Goal: Task Accomplishment & Management: Manage account settings

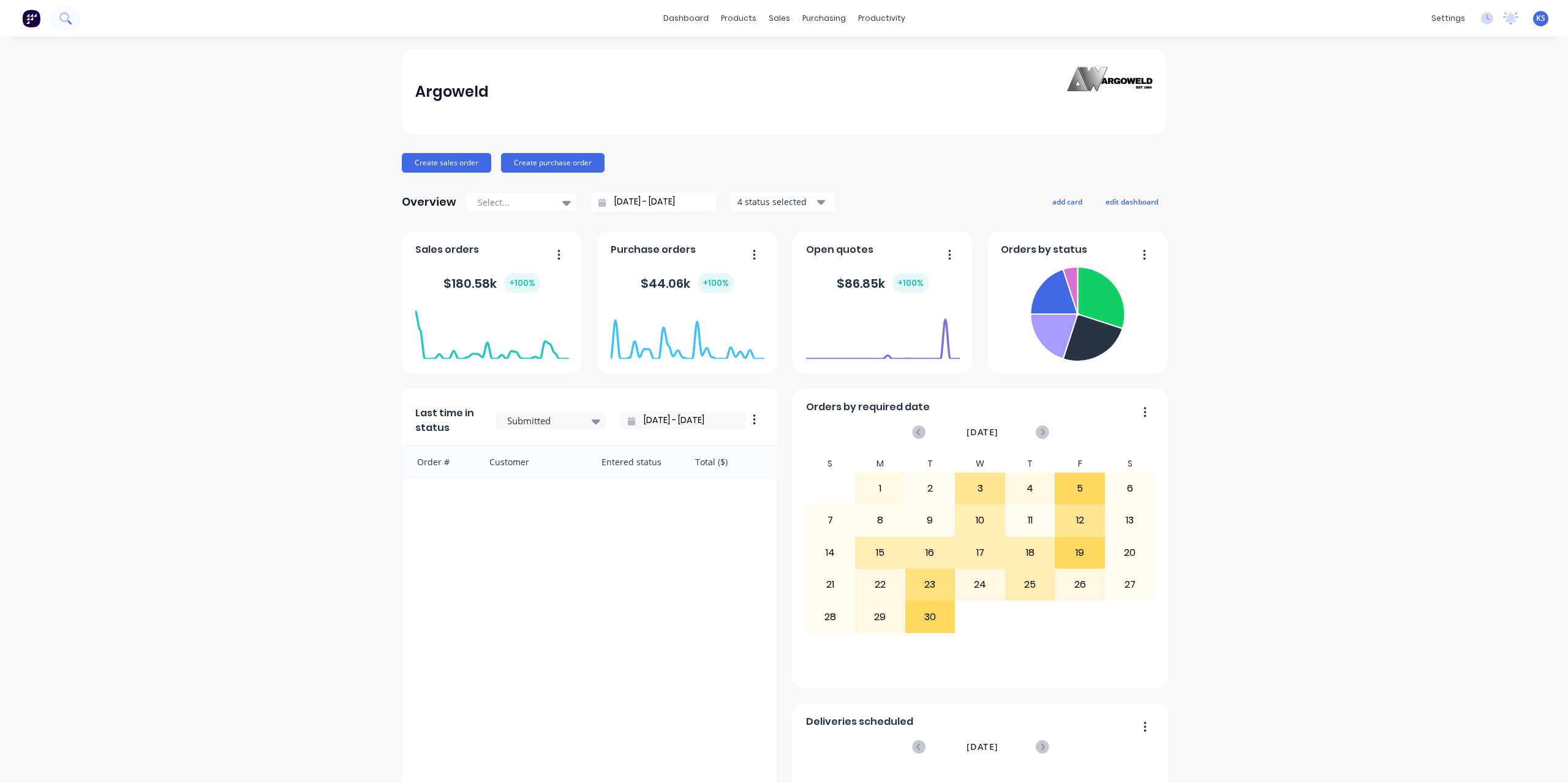
click at [75, 24] on button at bounding box center [65, 18] width 30 height 24
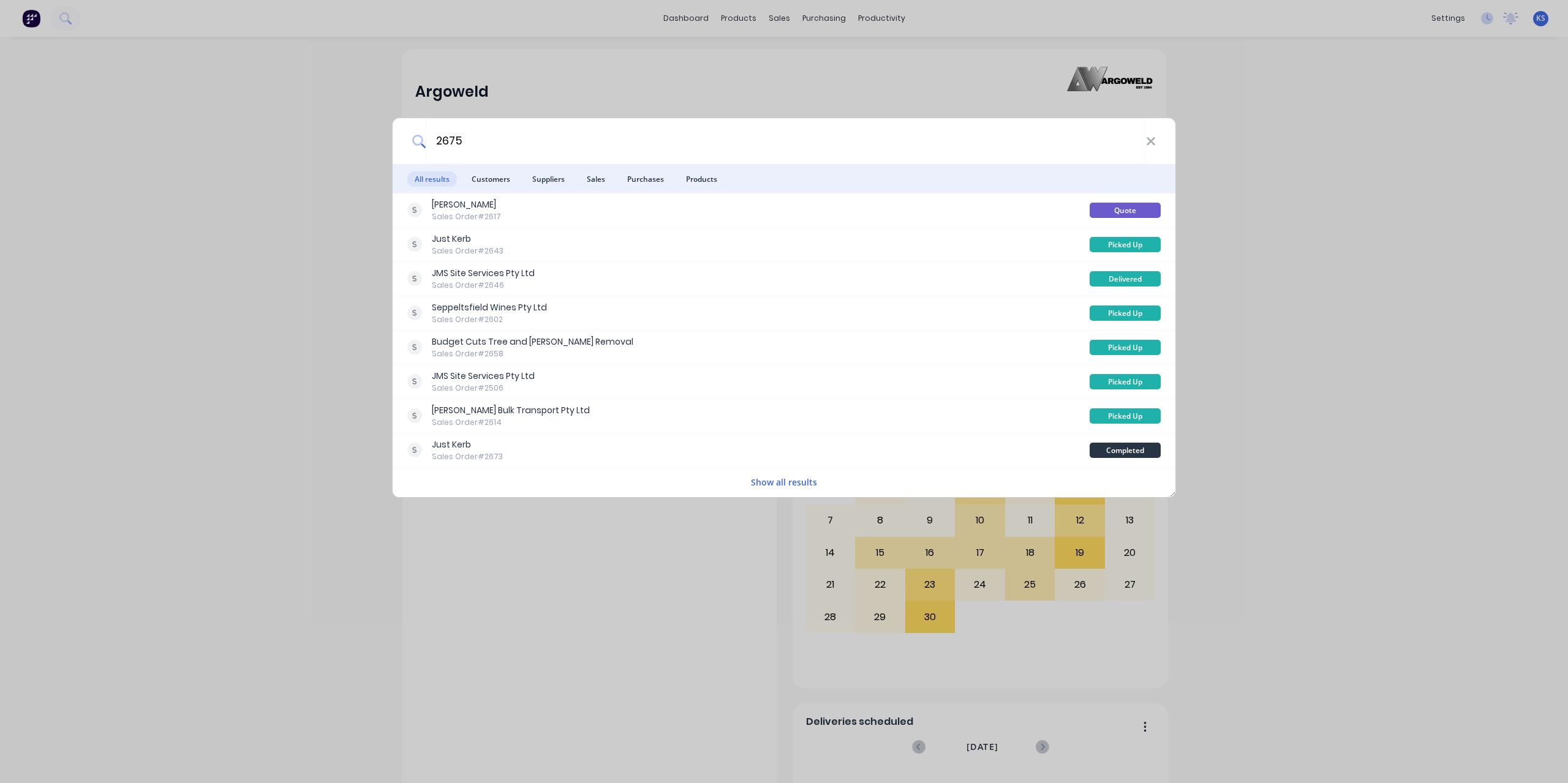
type input "2675"
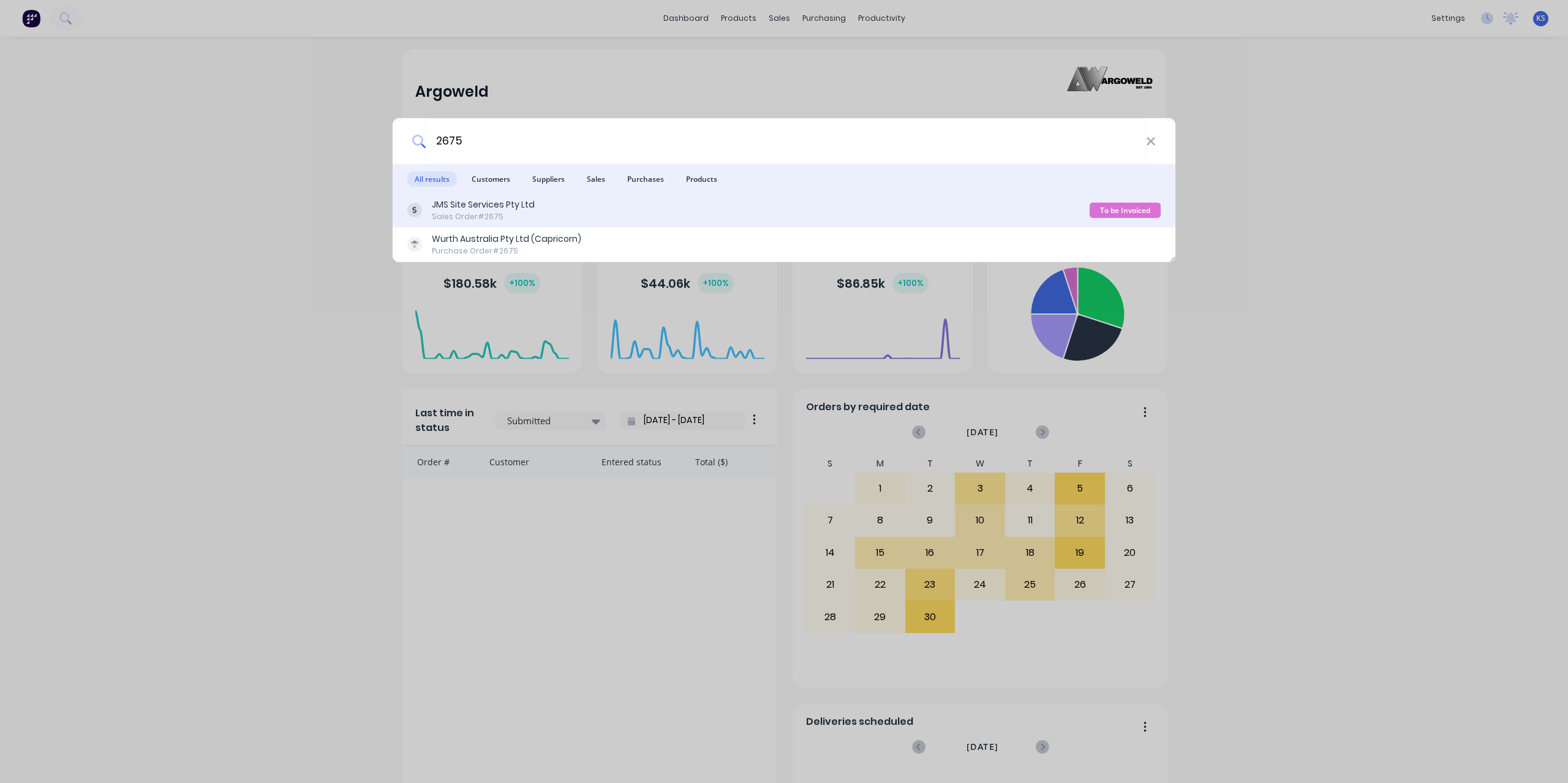
click at [465, 212] on div "Sales Order #2675" at bounding box center [483, 217] width 103 height 11
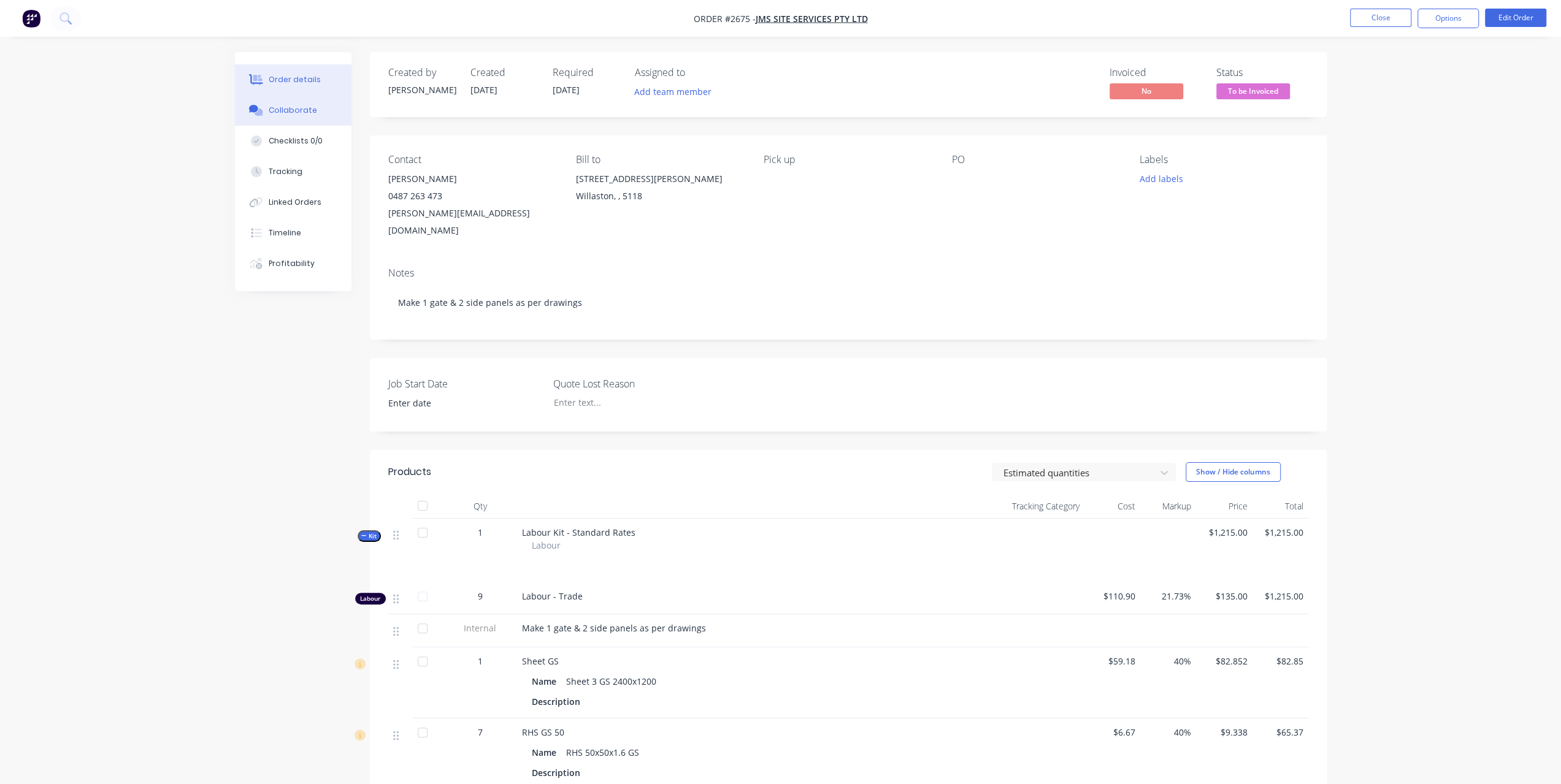
click at [292, 113] on div "Collaborate" at bounding box center [293, 110] width 48 height 11
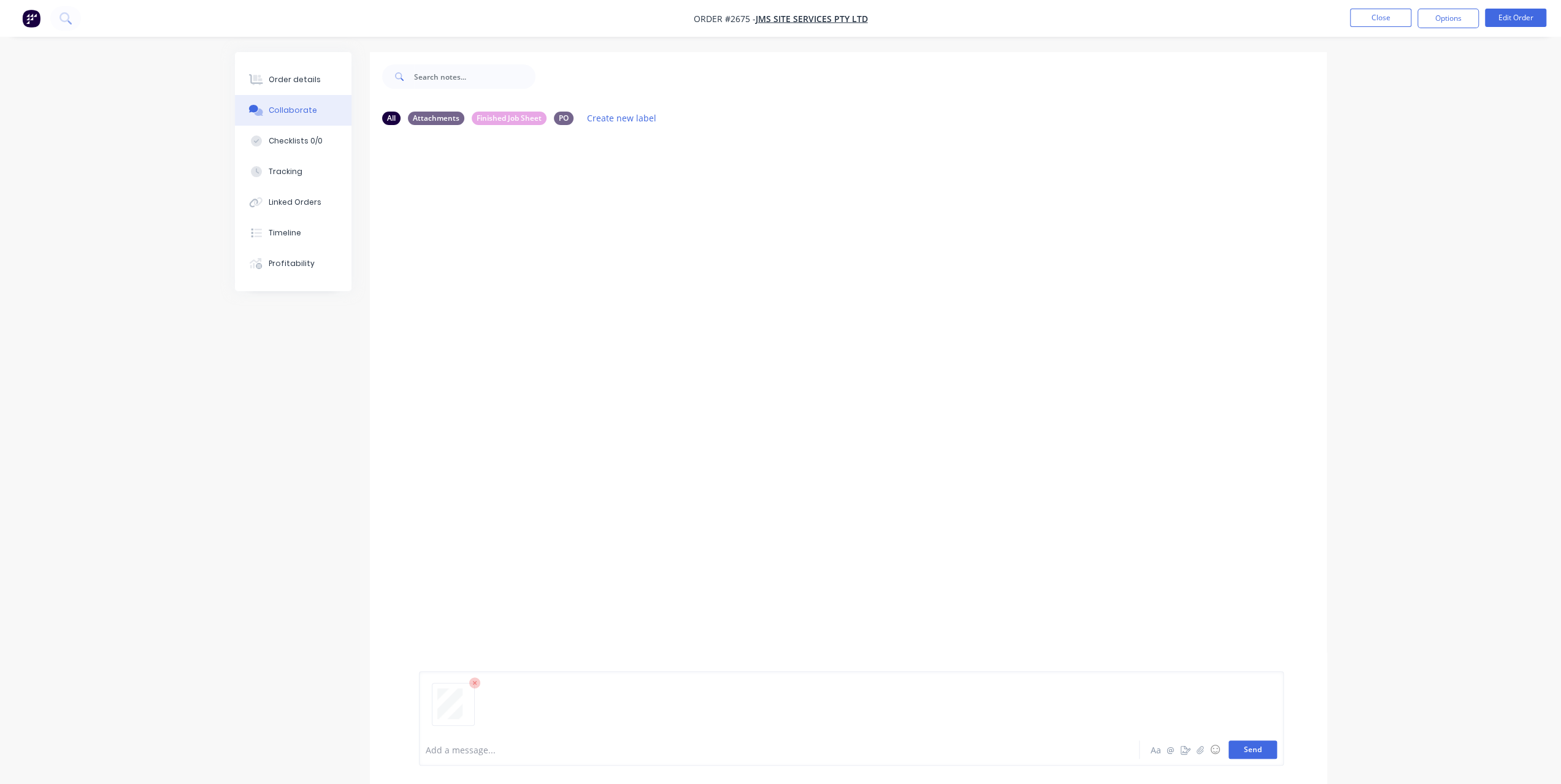
click at [1262, 758] on button "Send" at bounding box center [1252, 750] width 48 height 19
click at [258, 67] on button "Order details" at bounding box center [292, 79] width 116 height 30
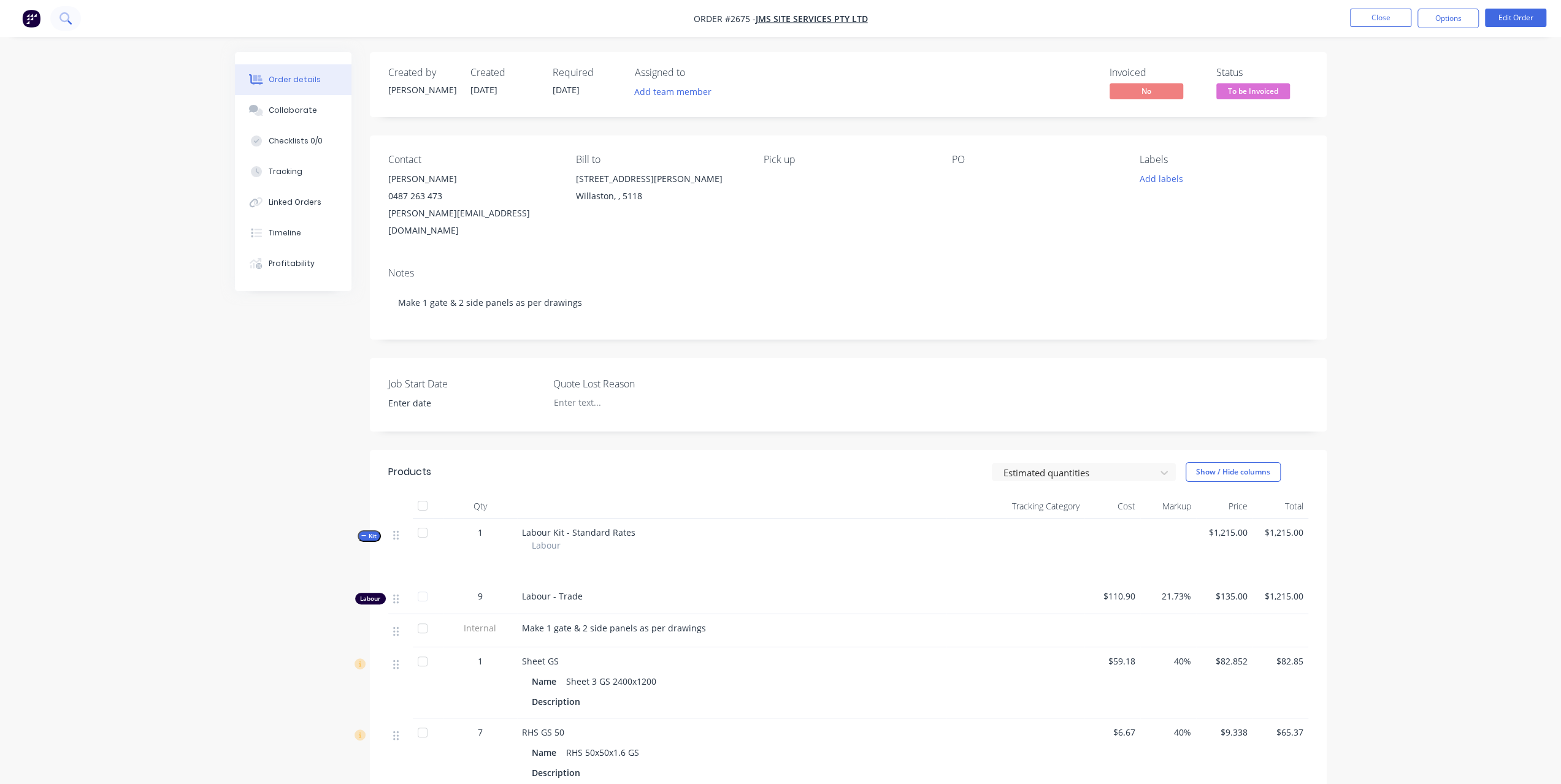
click at [78, 21] on button at bounding box center [65, 18] width 30 height 24
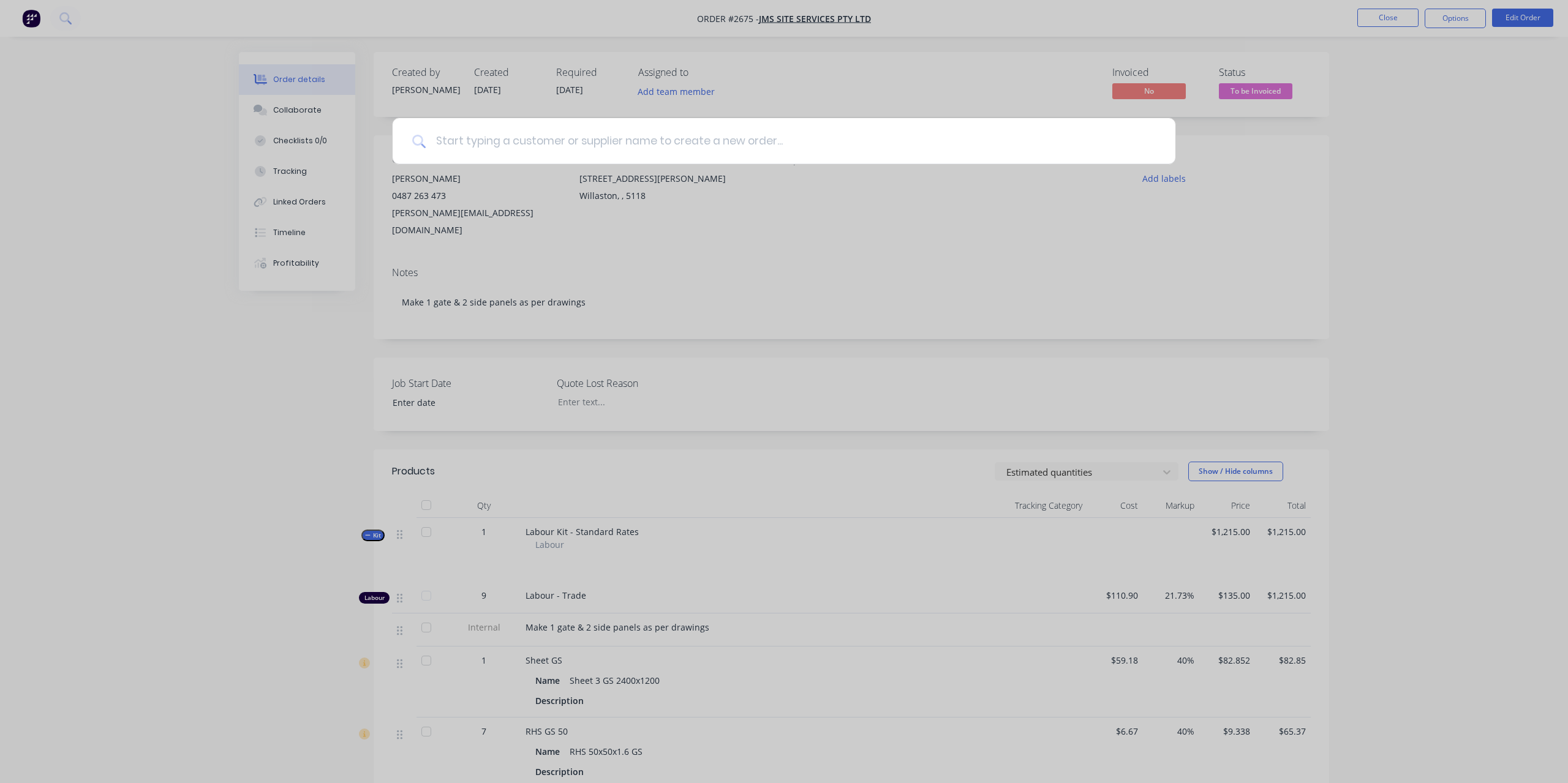
click at [431, 138] on input at bounding box center [790, 141] width 730 height 46
type input "2622"
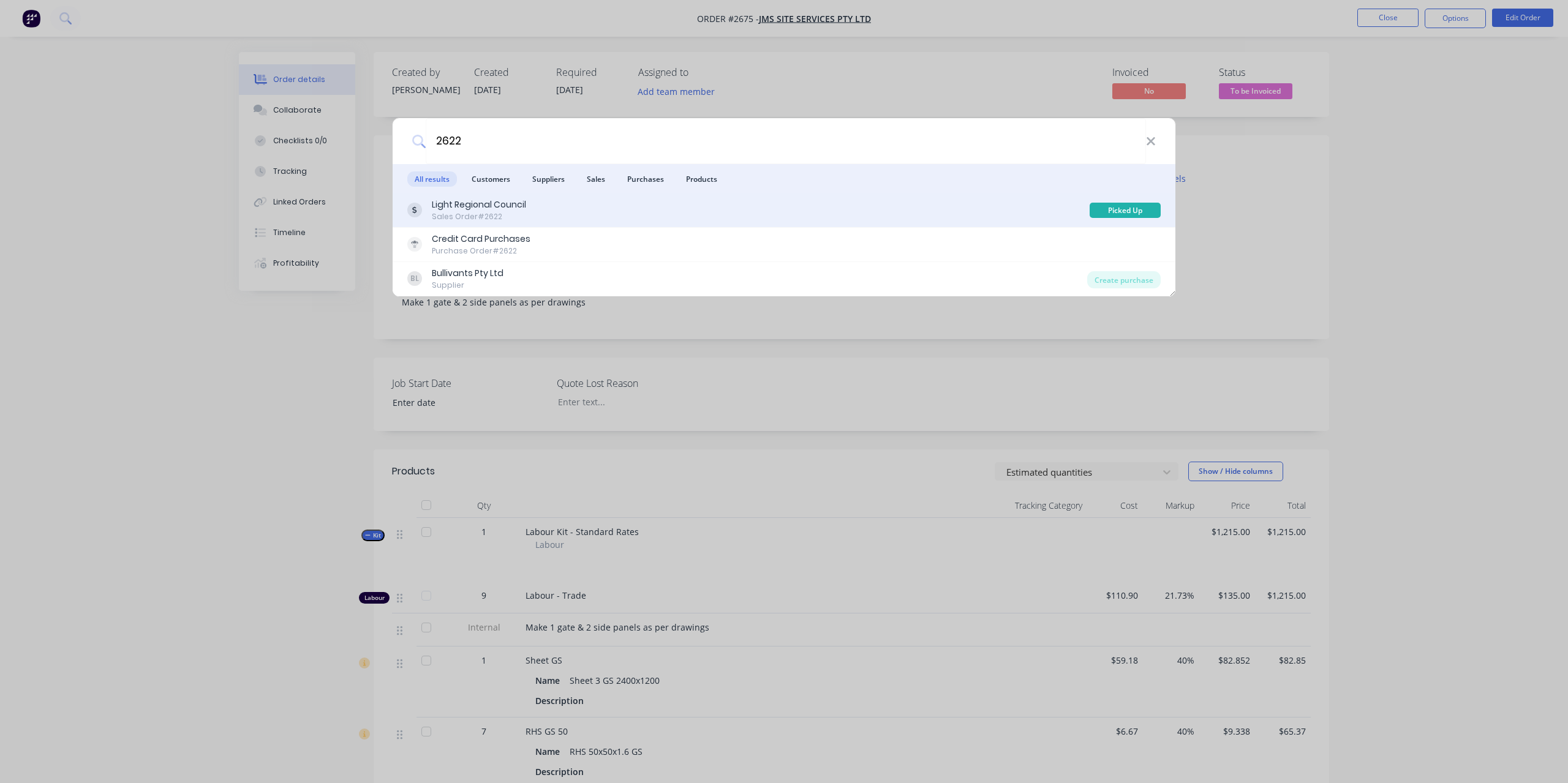
click at [498, 205] on div "Light Regional Council" at bounding box center [479, 205] width 94 height 12
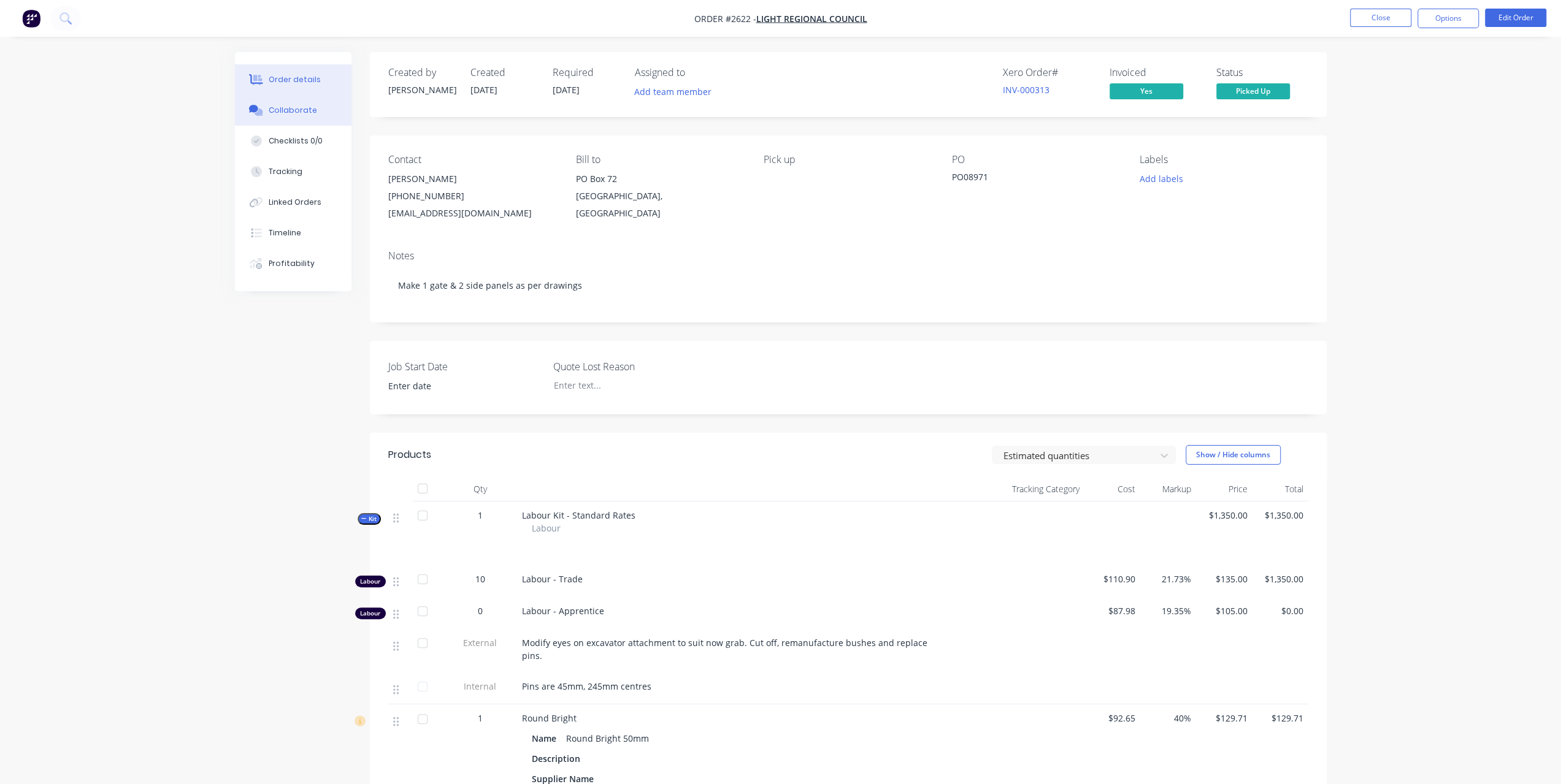
click at [288, 121] on button "Collaborate" at bounding box center [292, 110] width 116 height 30
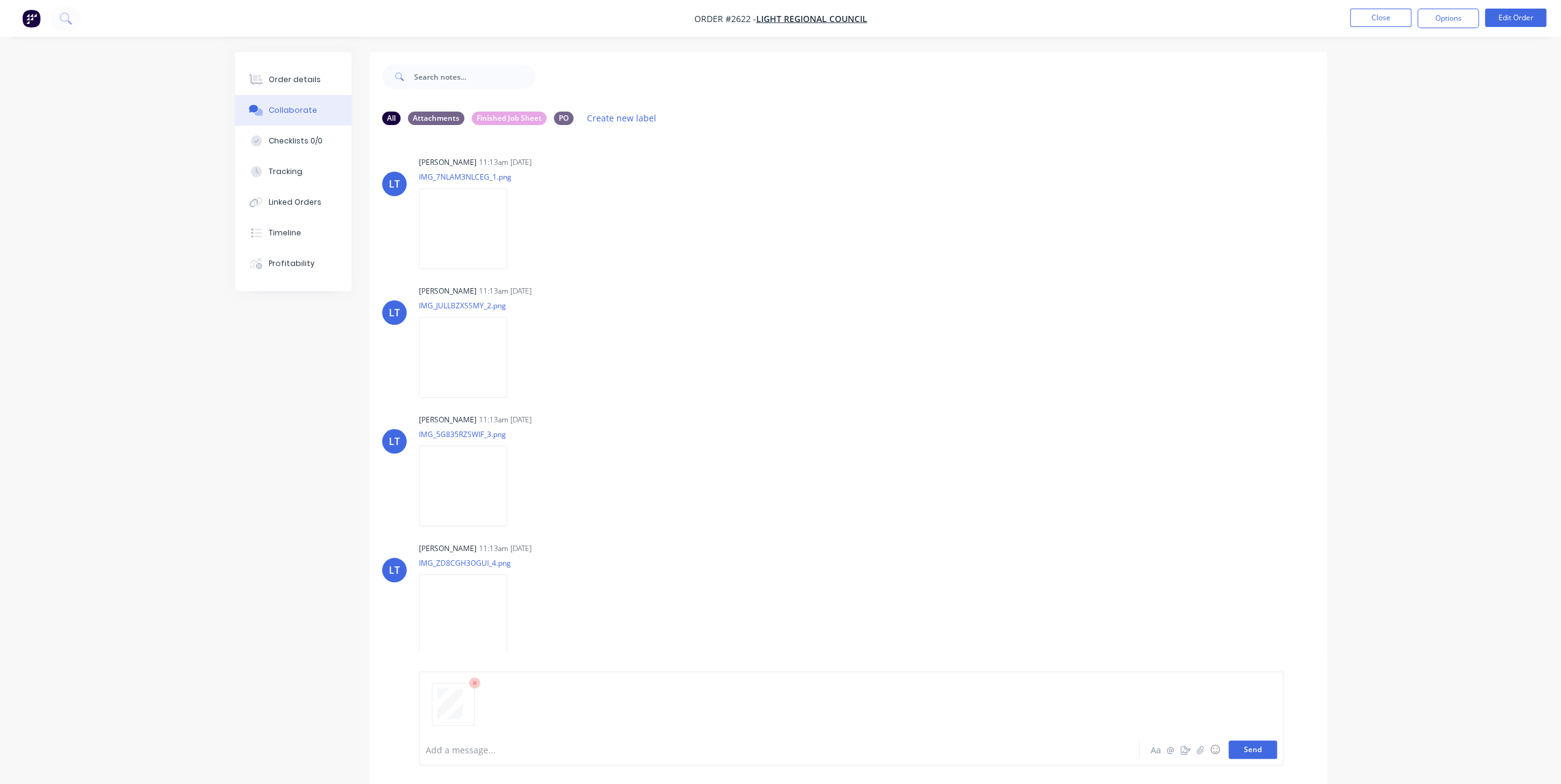
click at [1254, 744] on button "Send" at bounding box center [1252, 750] width 48 height 19
click at [264, 76] on div at bounding box center [256, 80] width 19 height 11
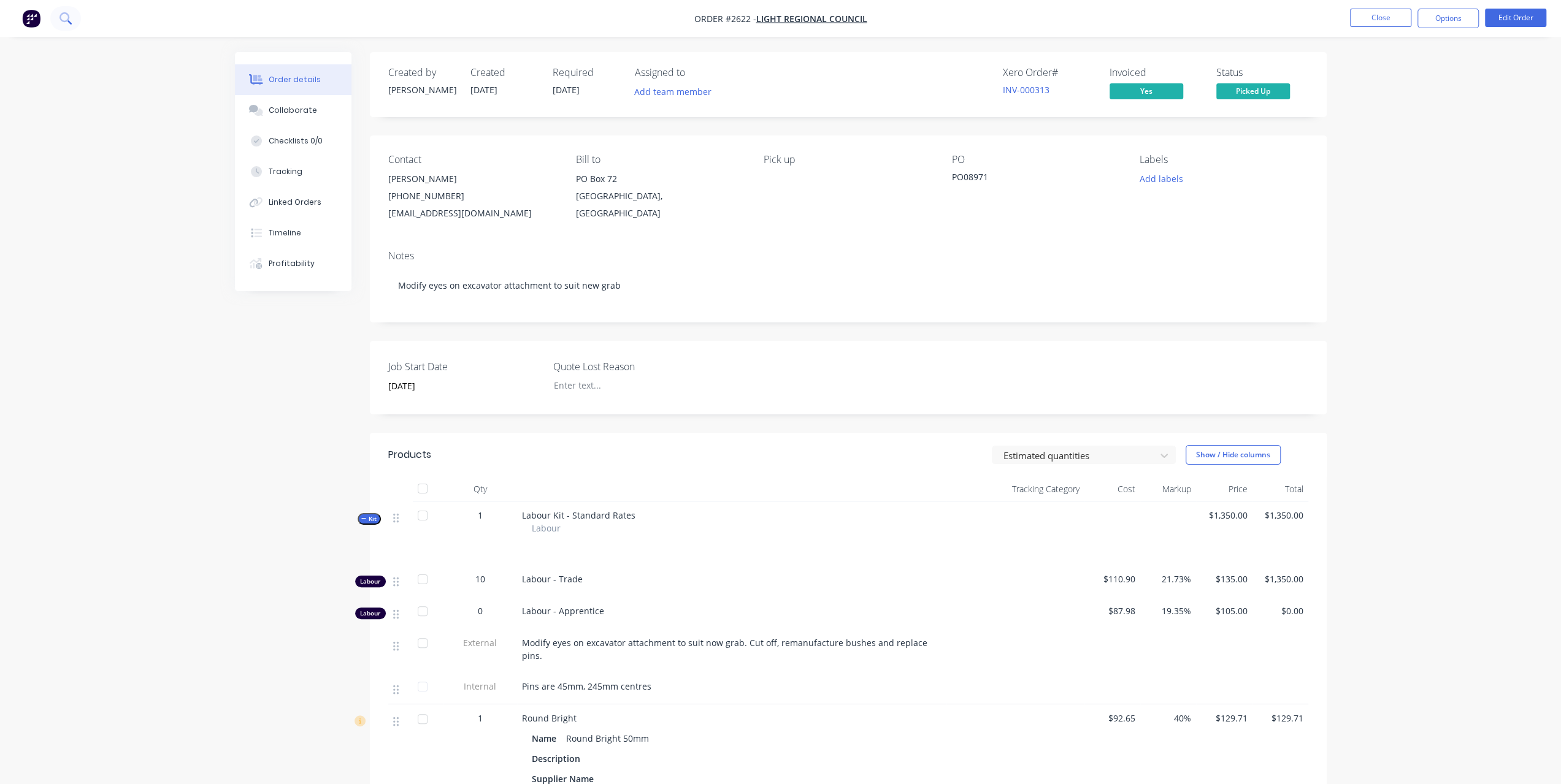
click at [67, 21] on icon at bounding box center [69, 22] width 4 height 4
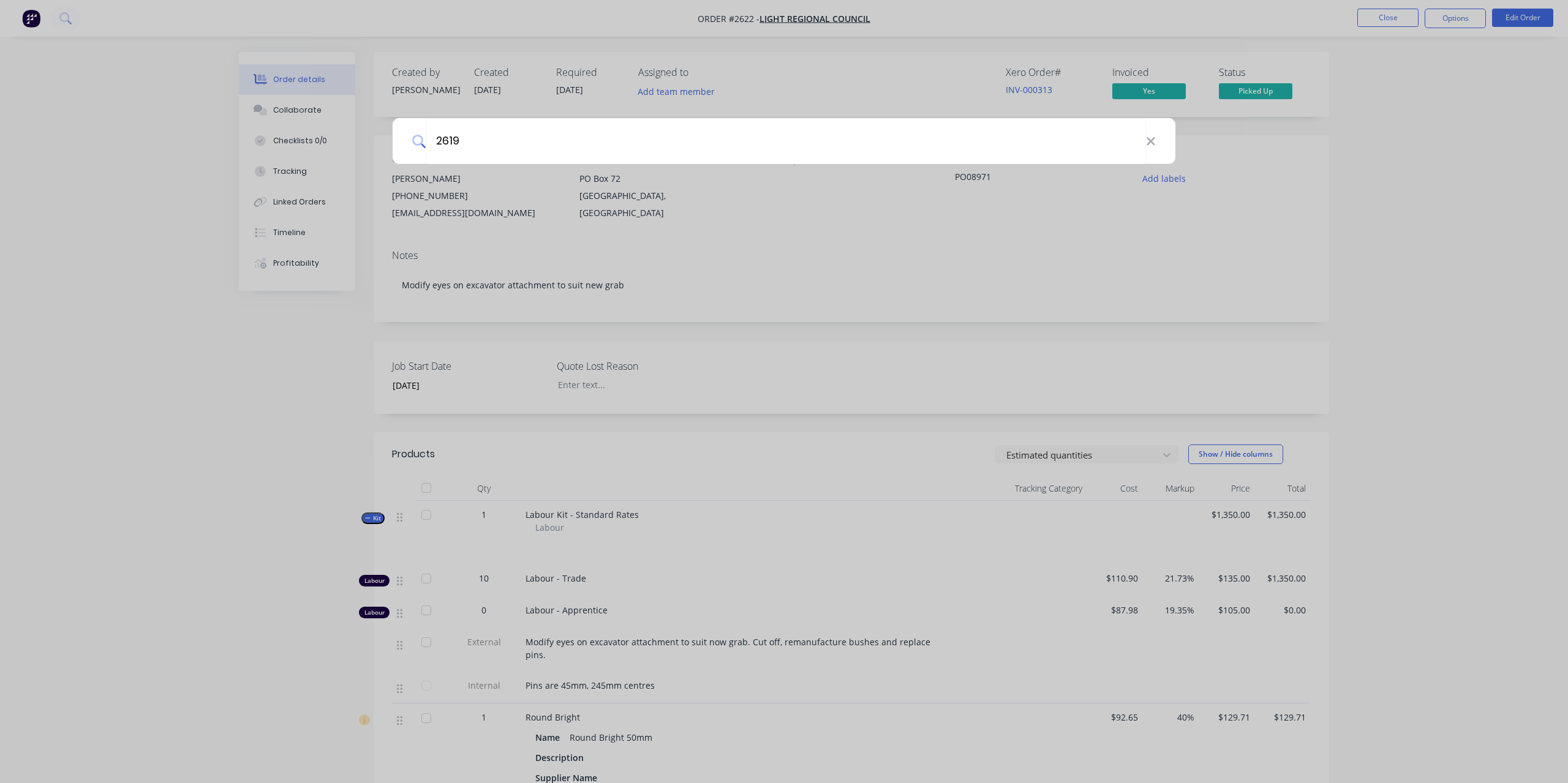
type input "2619"
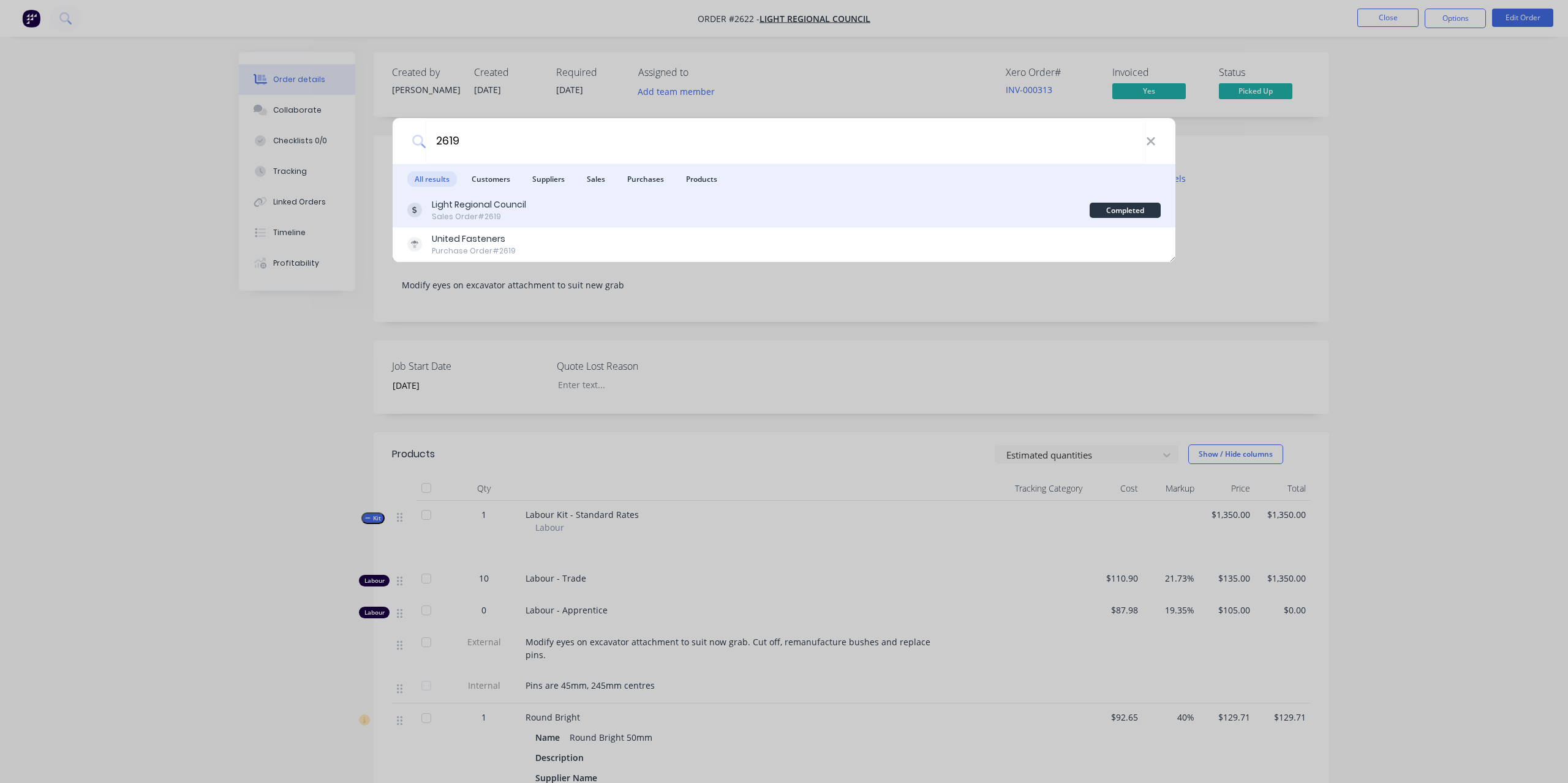
click at [494, 208] on div "Light Regional Council" at bounding box center [479, 205] width 94 height 12
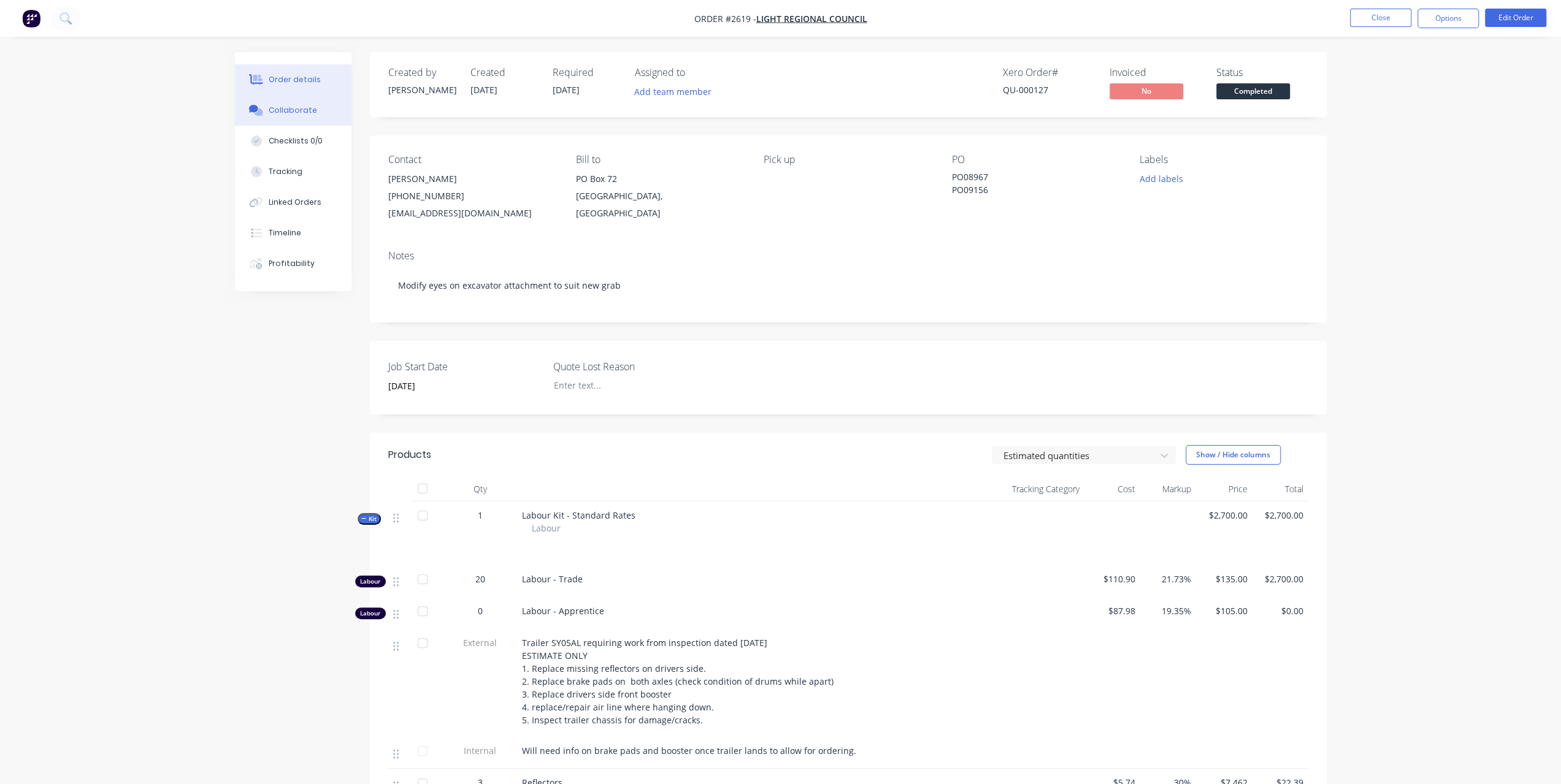
click at [317, 102] on button "Collaborate" at bounding box center [292, 110] width 116 height 30
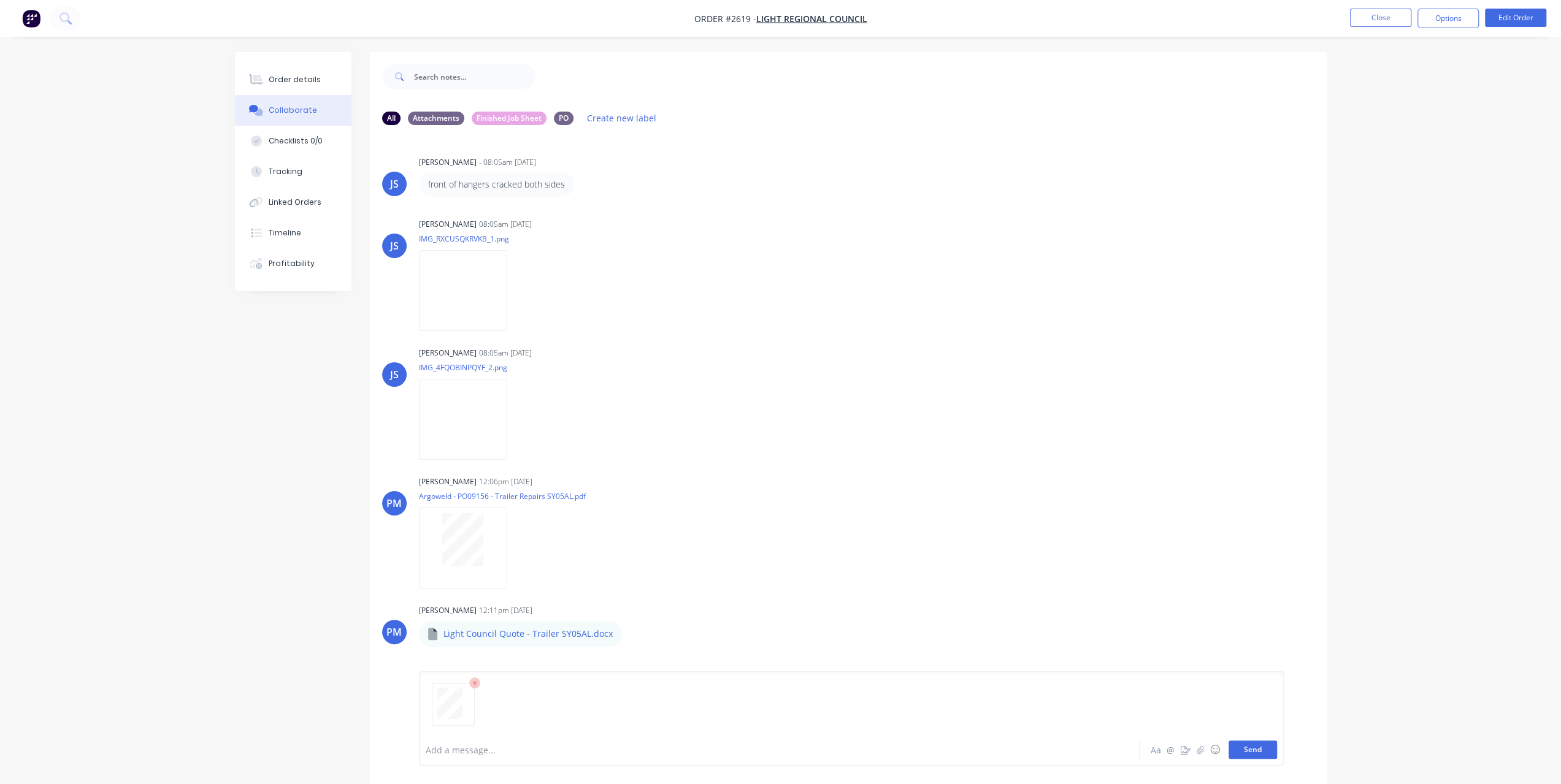
click at [1245, 747] on button "Send" at bounding box center [1252, 750] width 48 height 19
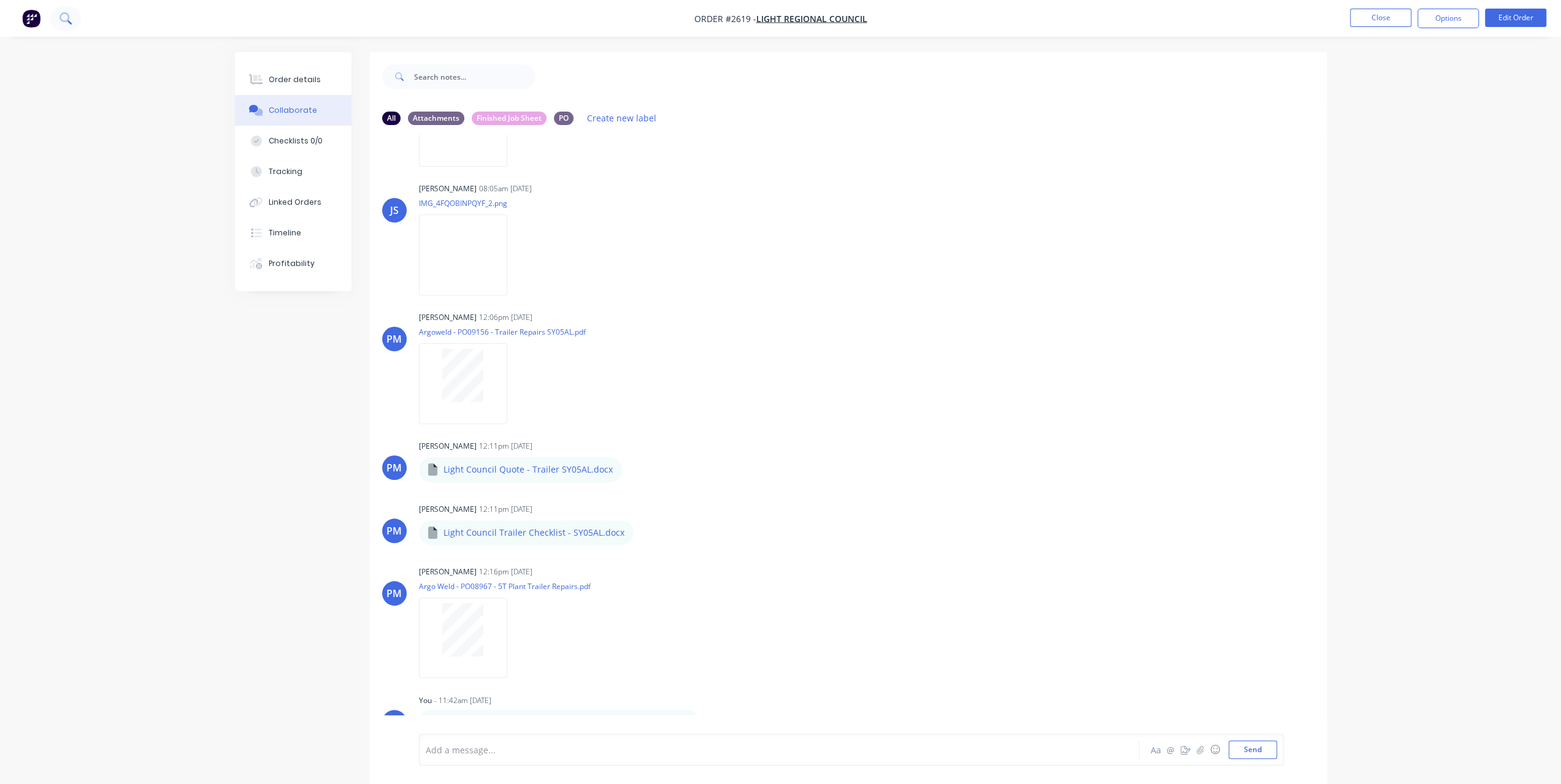
click at [63, 19] on icon at bounding box center [65, 18] width 12 height 12
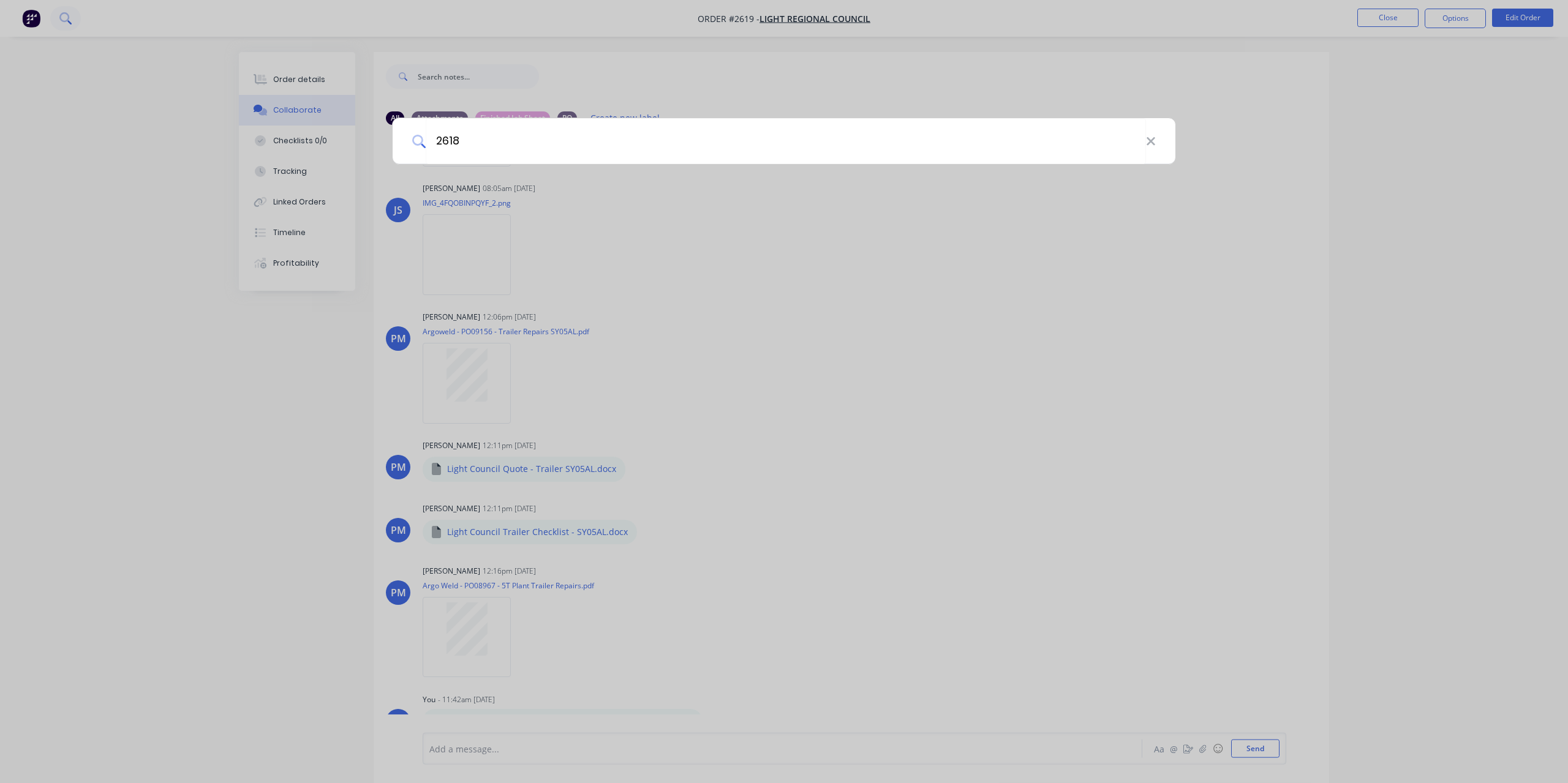
type input "2618"
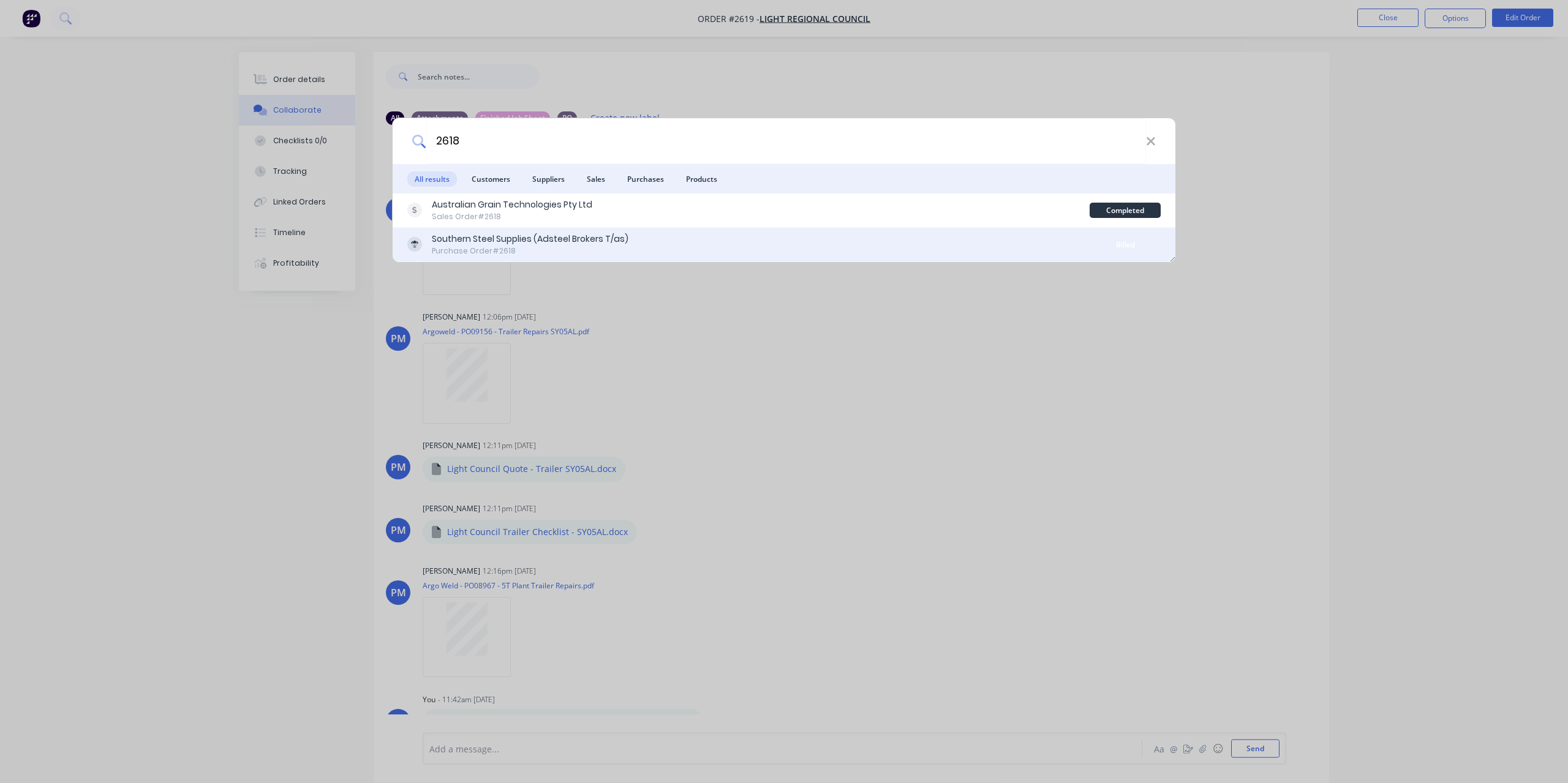
click at [528, 237] on div "Southern Steel Supplies (Adsteel Brokers T/as)" at bounding box center [530, 239] width 197 height 12
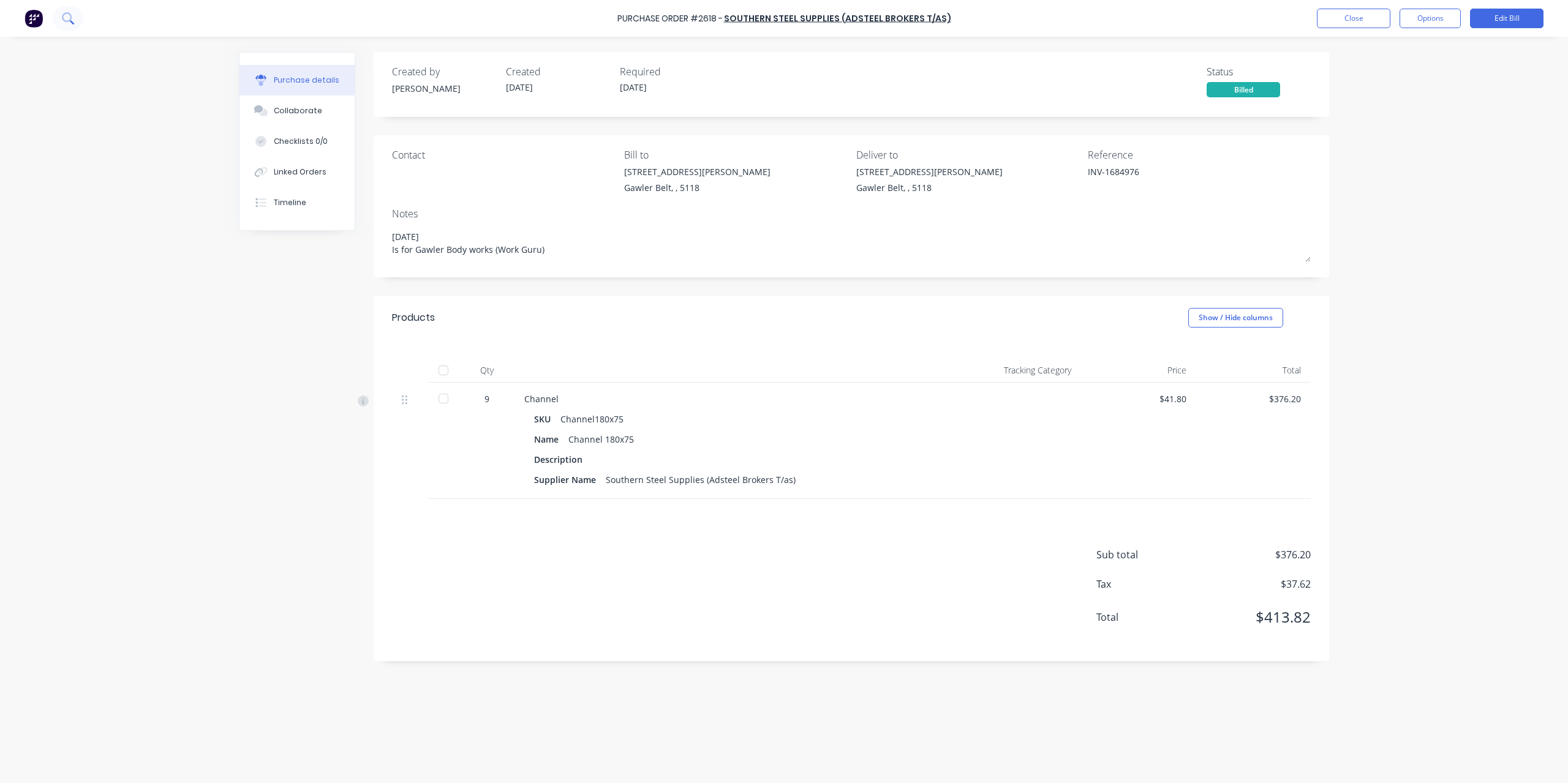
click at [76, 17] on button at bounding box center [67, 18] width 30 height 24
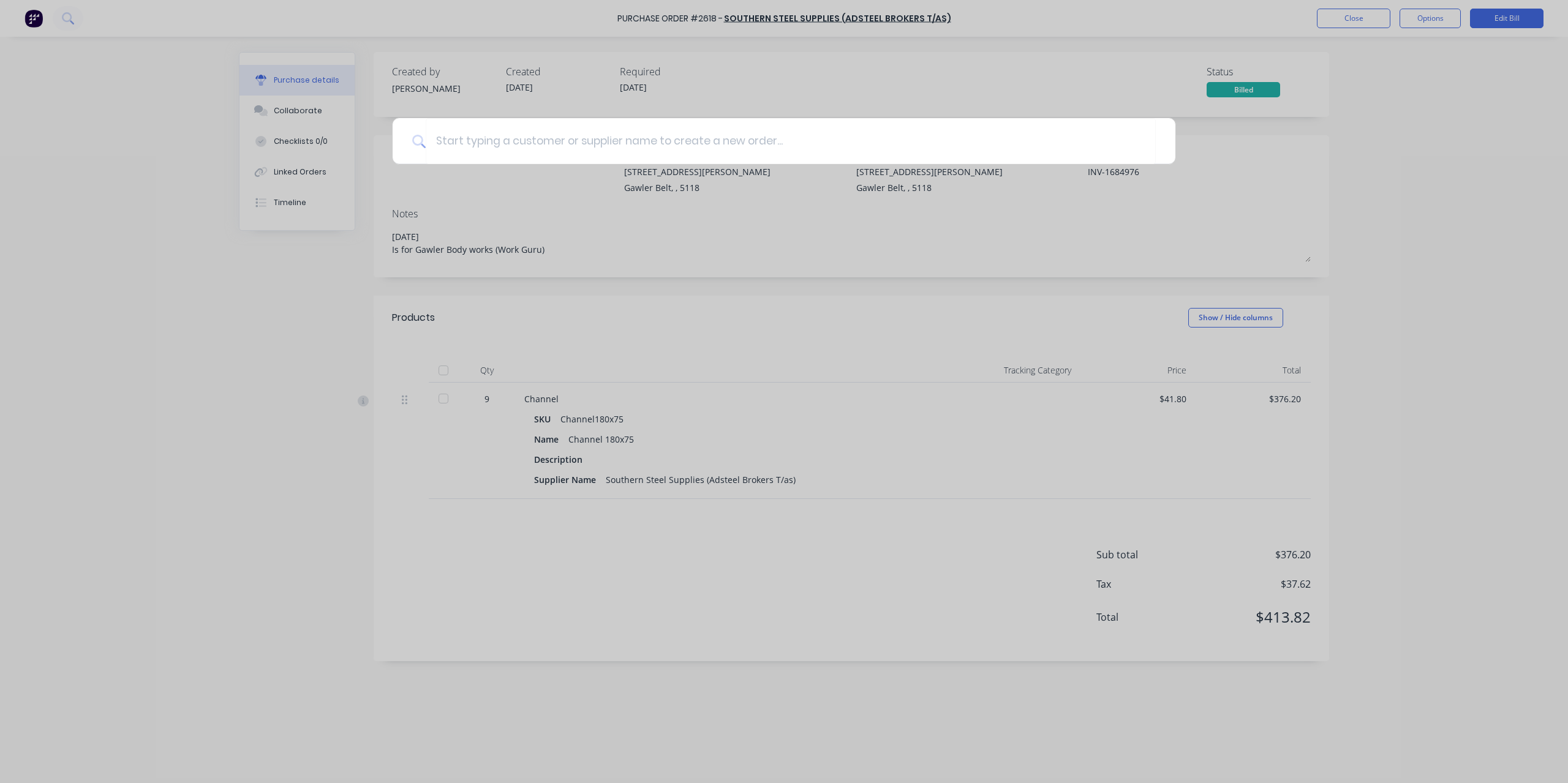
type textarea "x"
type input "26"
type textarea "x"
type input "261"
type textarea "x"
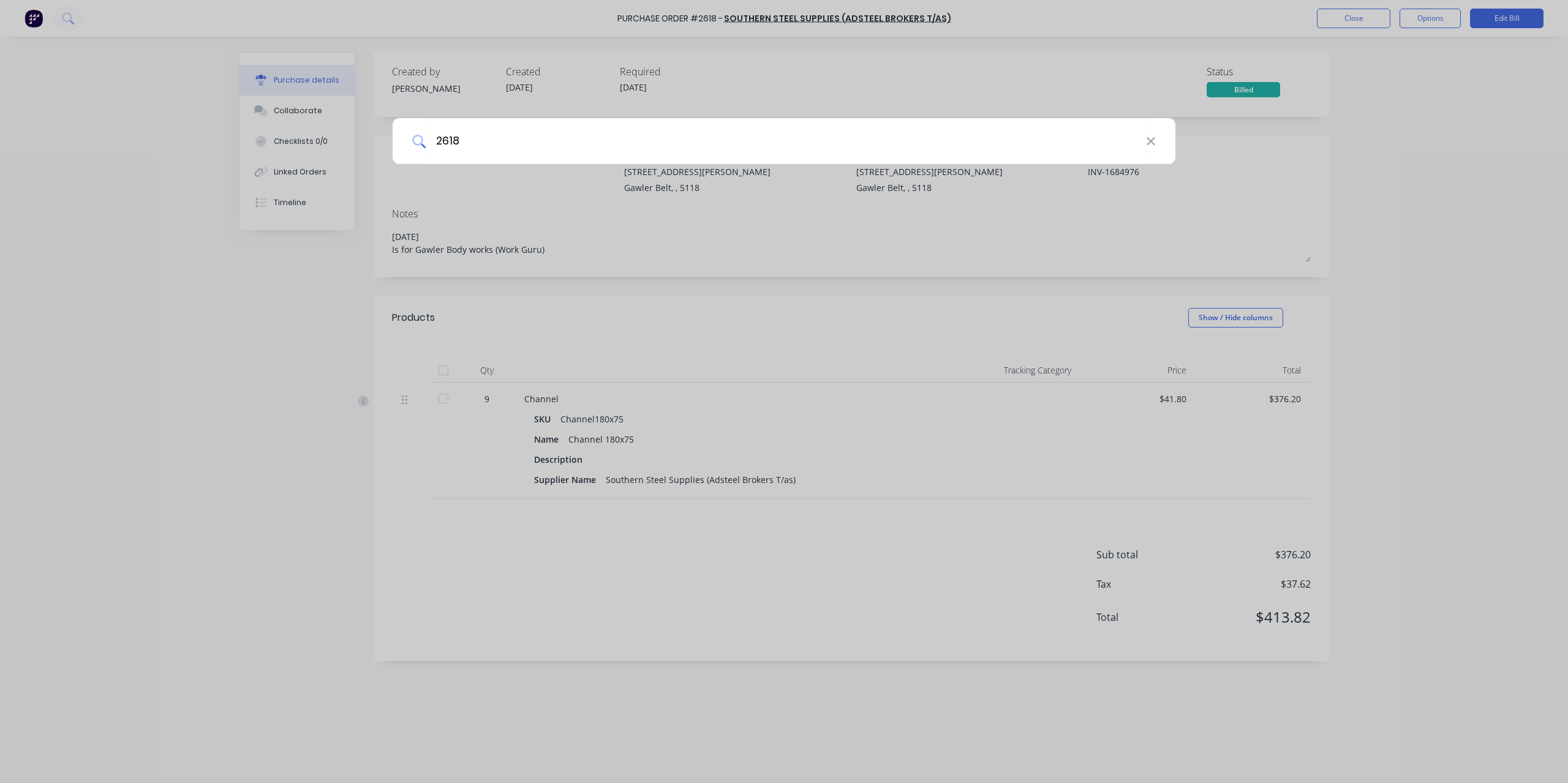
type input "2618"
type textarea "x"
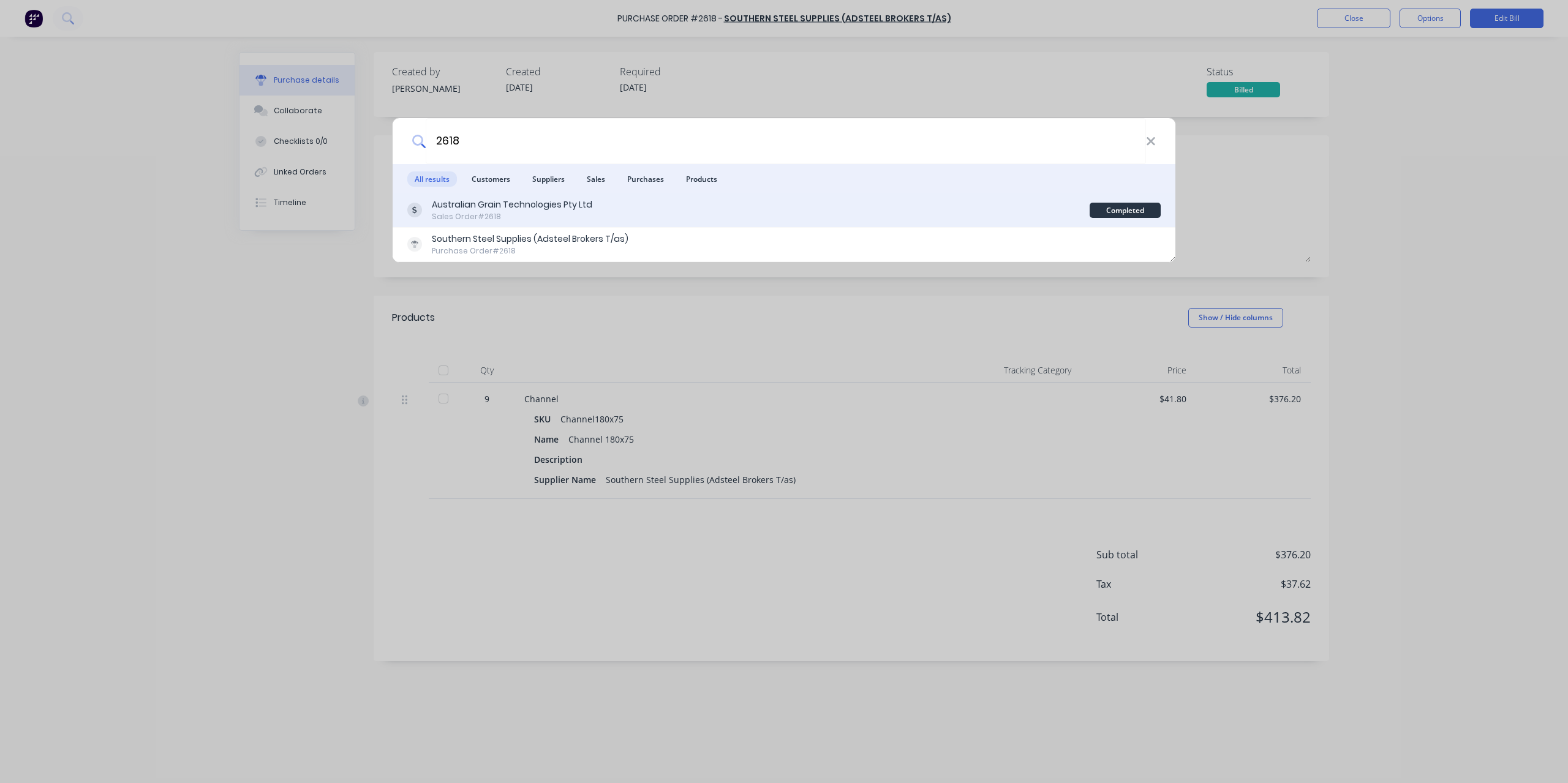
click at [636, 203] on div "Australian Grain Technologies Pty Ltd Sales Order #2618" at bounding box center [749, 210] width 682 height 24
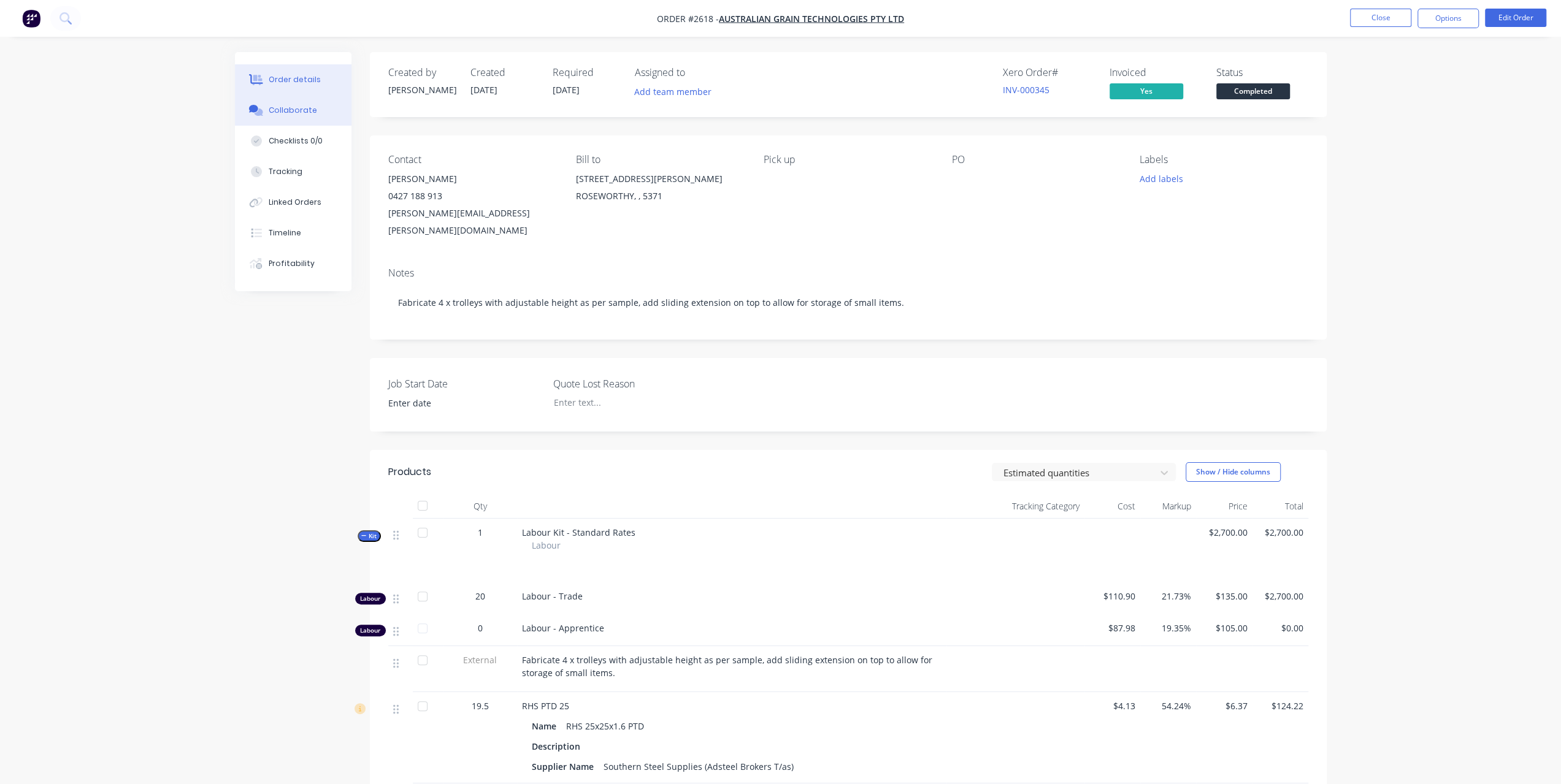
click at [286, 113] on div "Collaborate" at bounding box center [293, 110] width 48 height 11
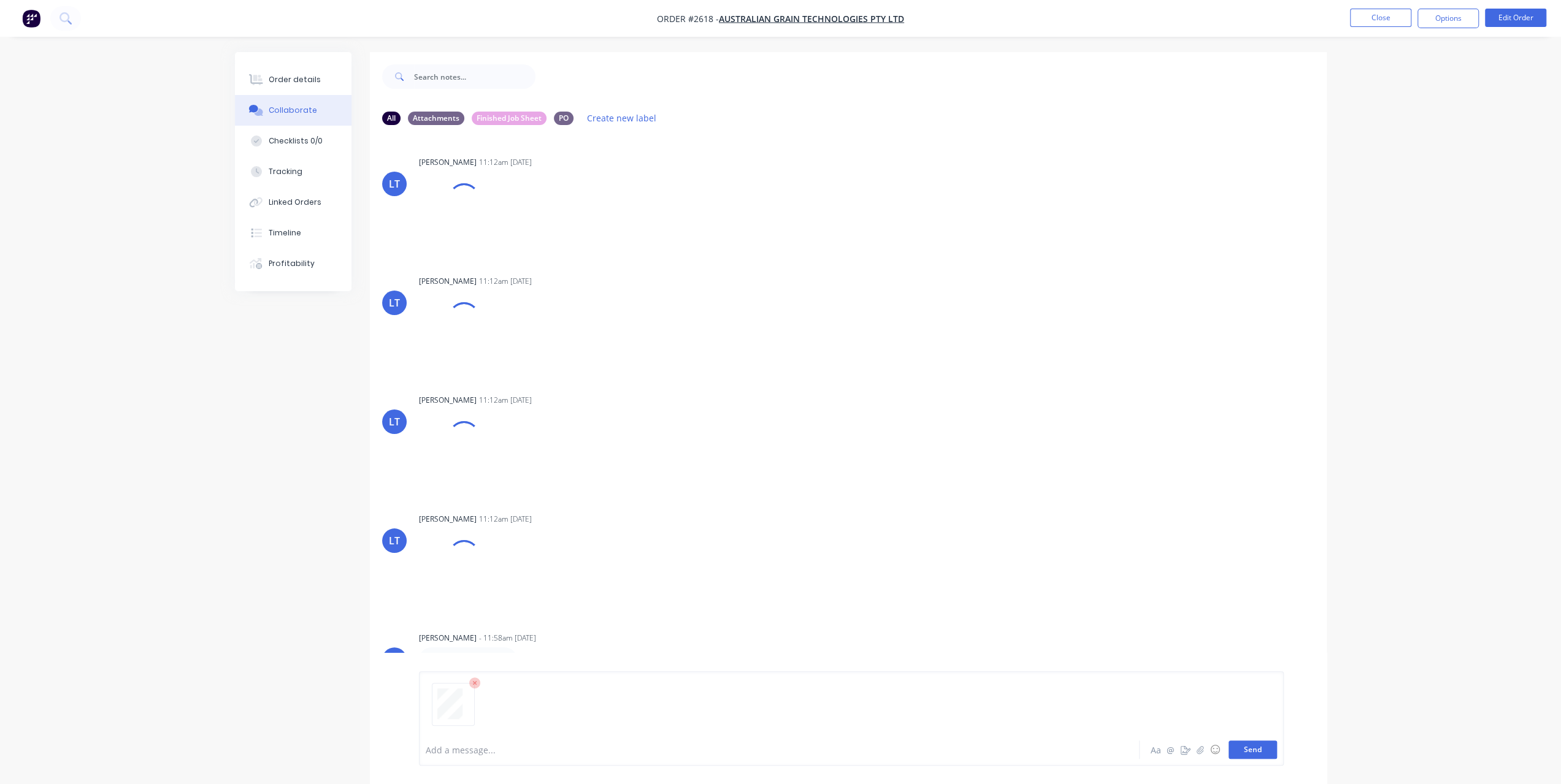
click at [1257, 754] on button "Send" at bounding box center [1252, 750] width 48 height 19
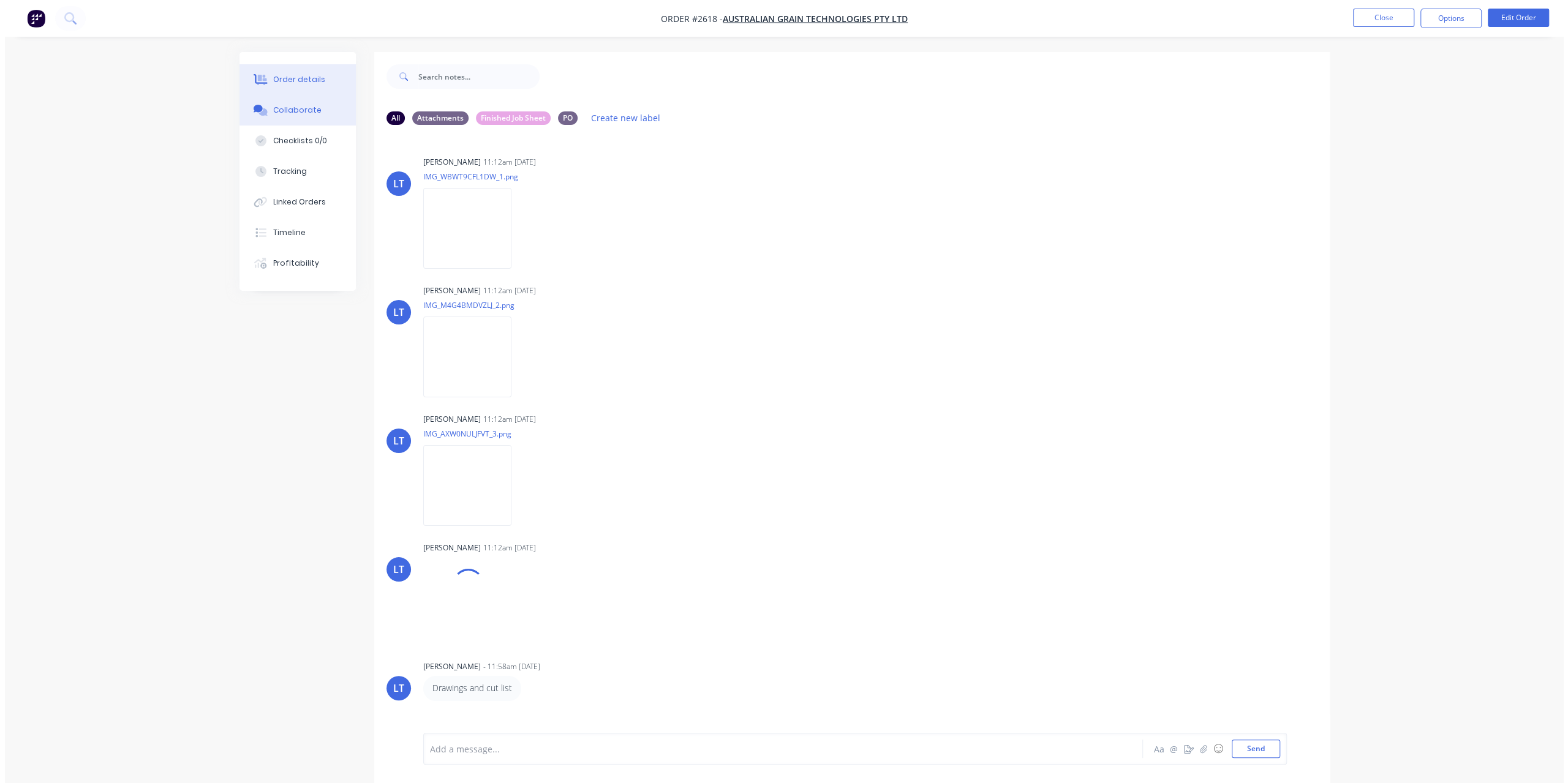
scroll to position [167, 0]
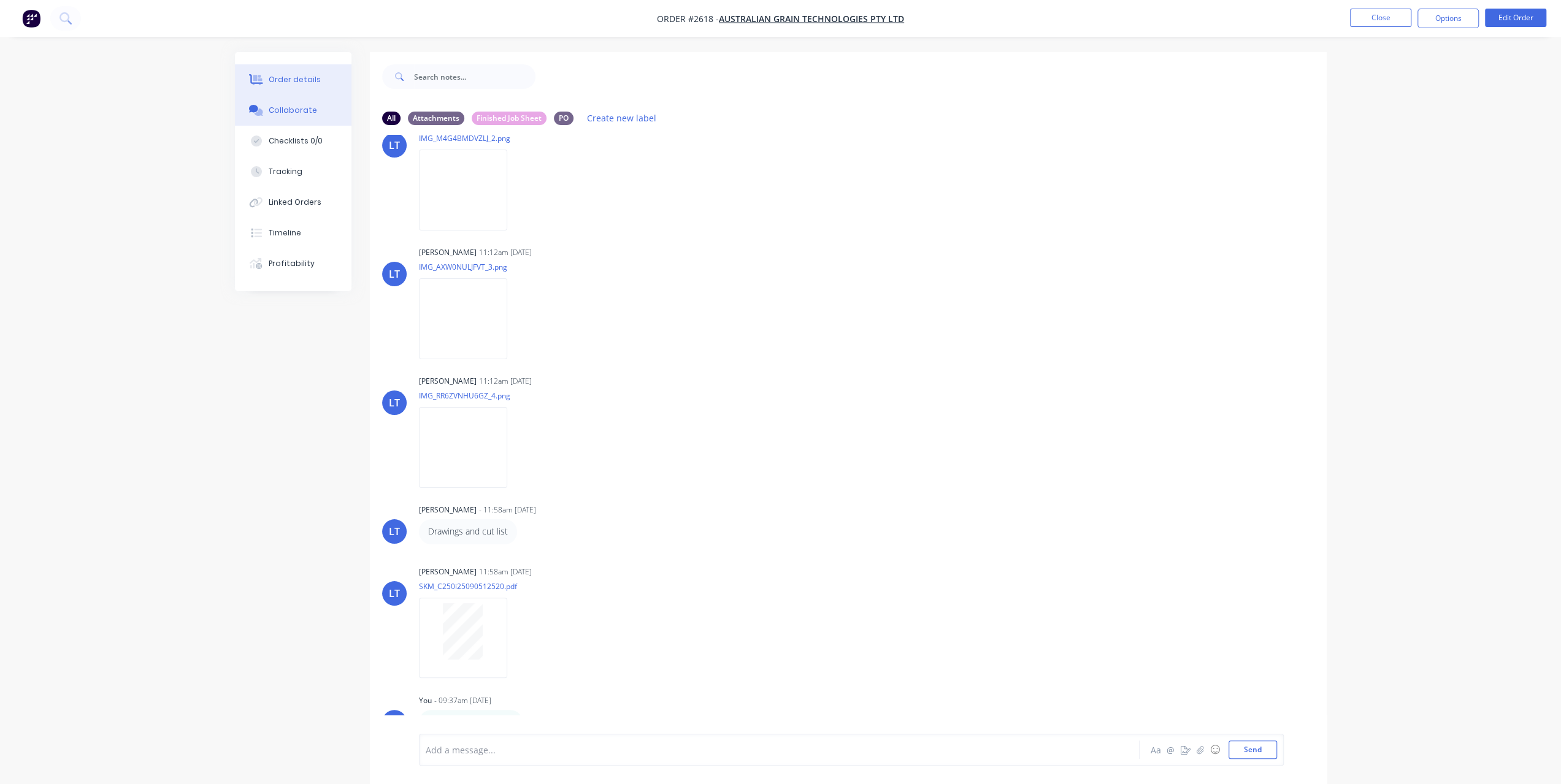
click at [275, 77] on div "Order details" at bounding box center [295, 80] width 52 height 11
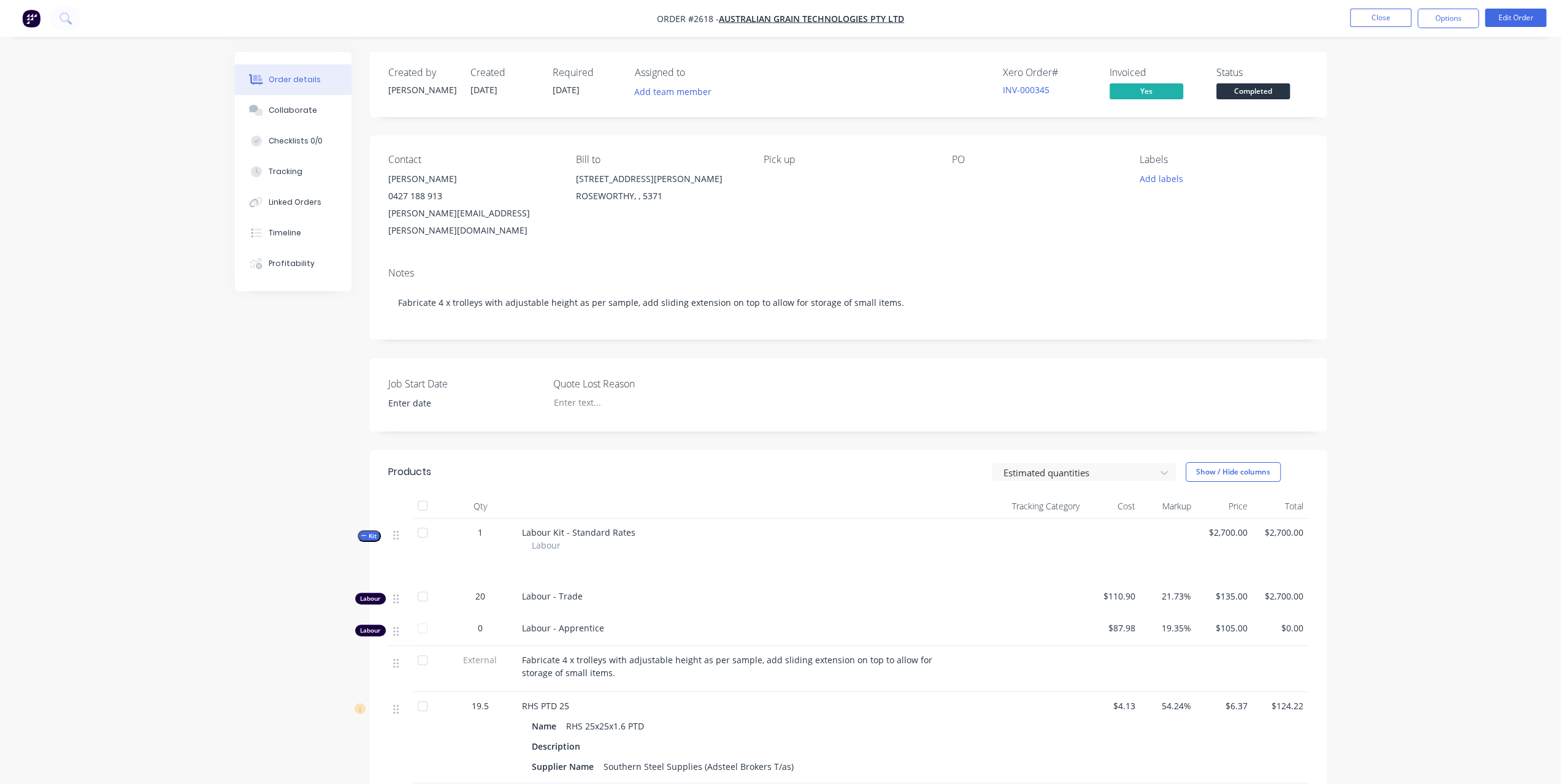
click at [1231, 96] on span "Completed" at bounding box center [1253, 91] width 73 height 16
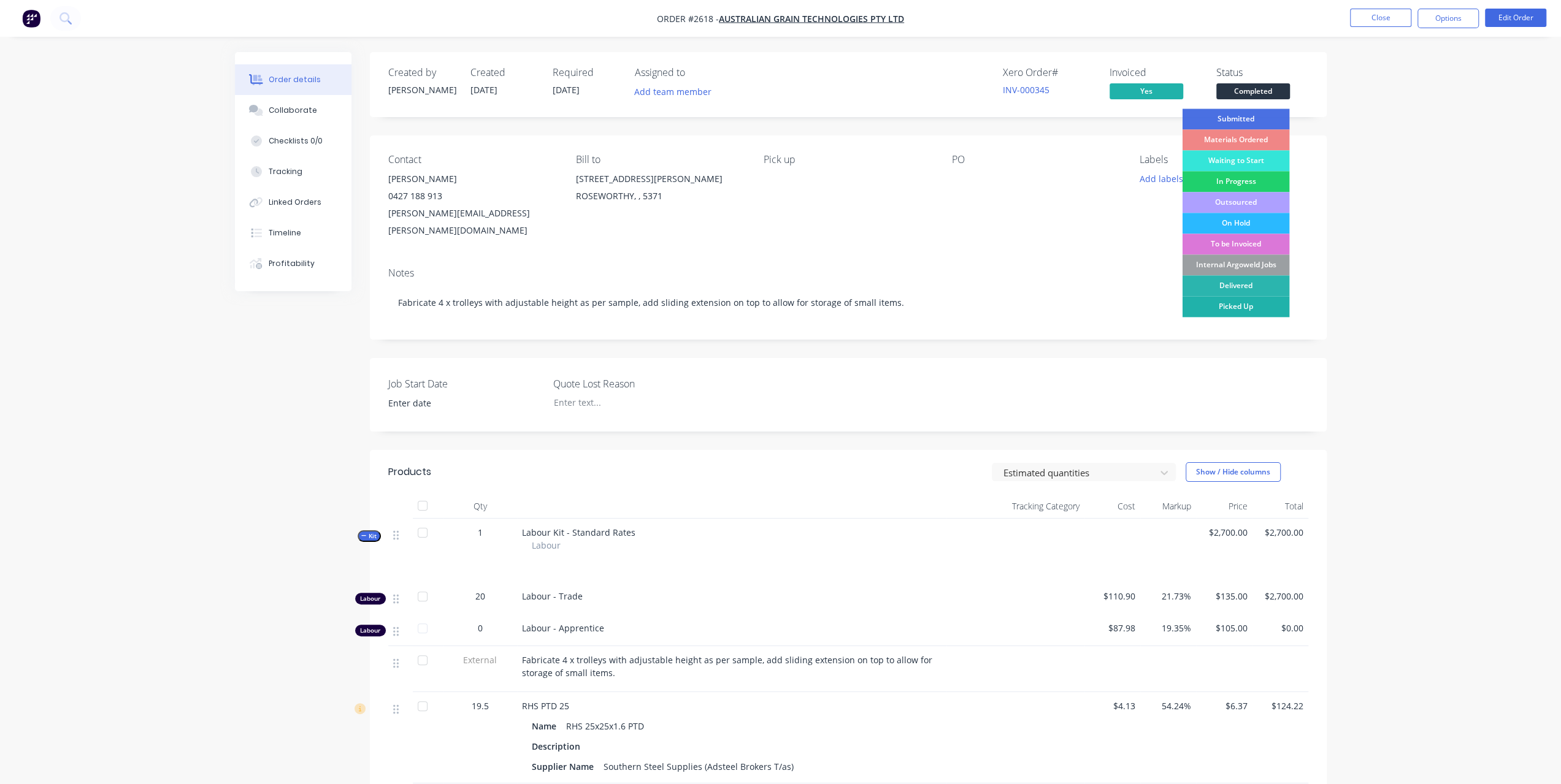
click at [1235, 298] on div "Picked Up" at bounding box center [1235, 306] width 107 height 21
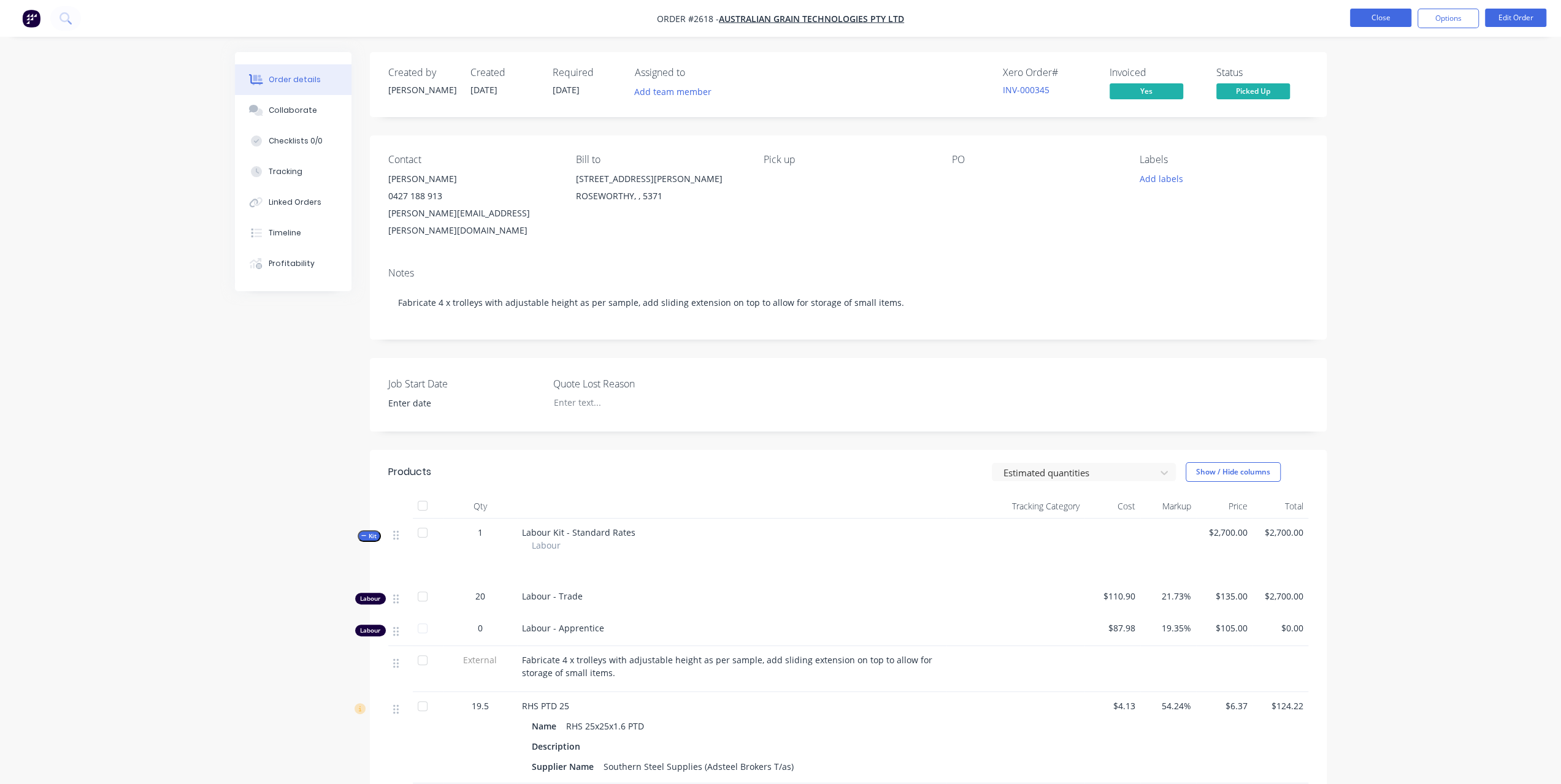
click at [1373, 24] on button "Close" at bounding box center [1380, 18] width 61 height 19
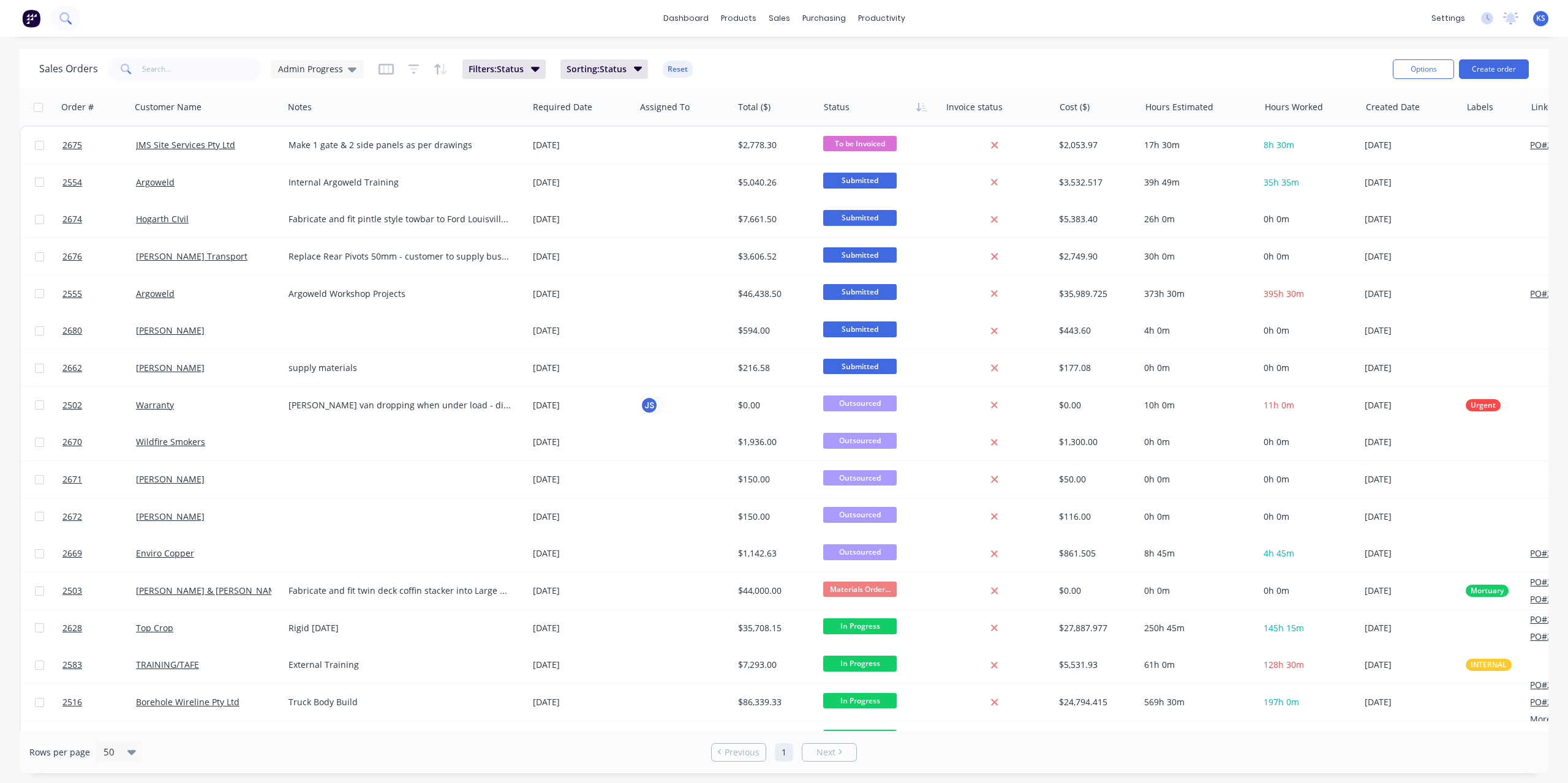
click at [66, 23] on icon at bounding box center [65, 18] width 12 height 12
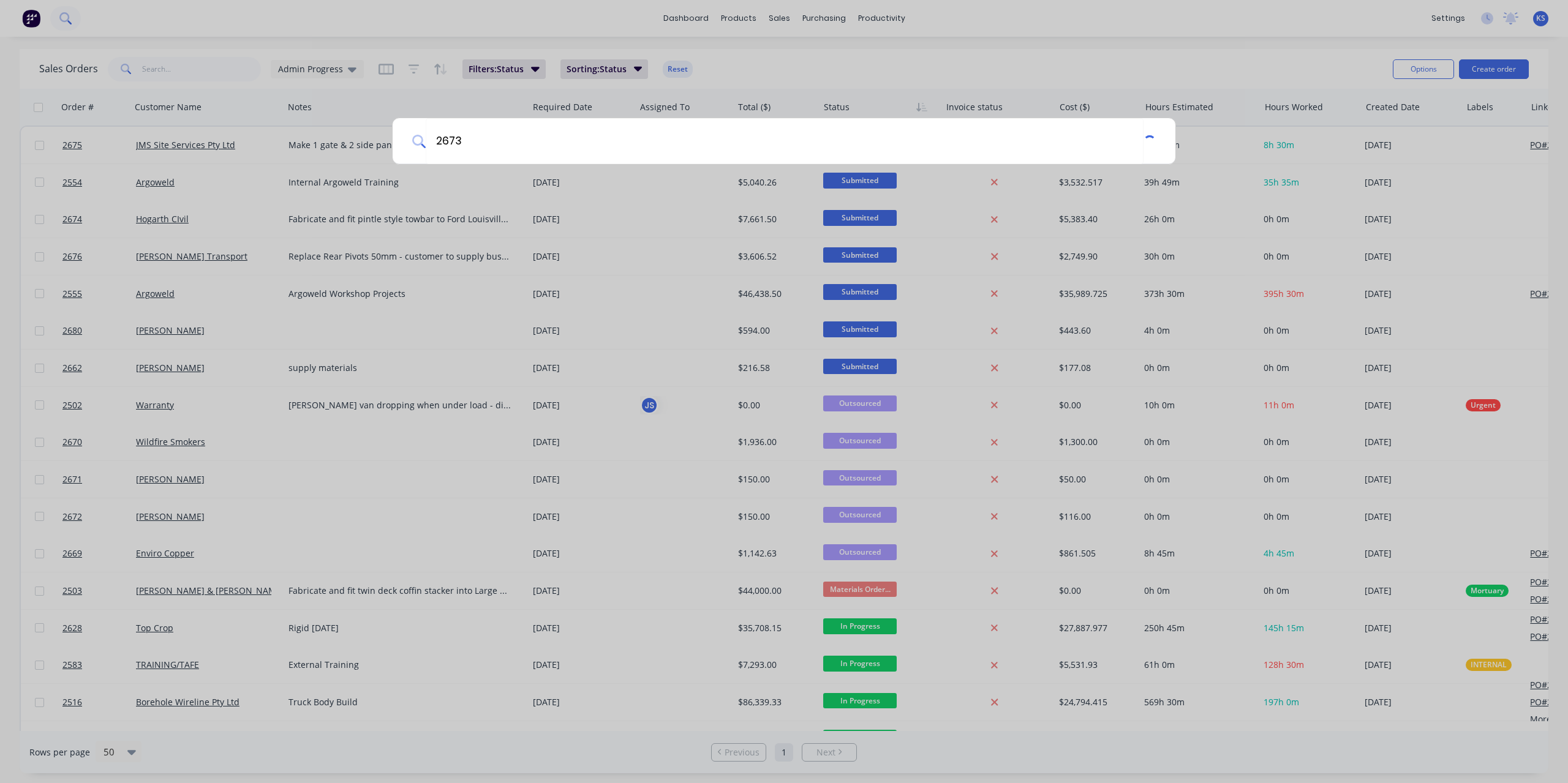
type input "2673"
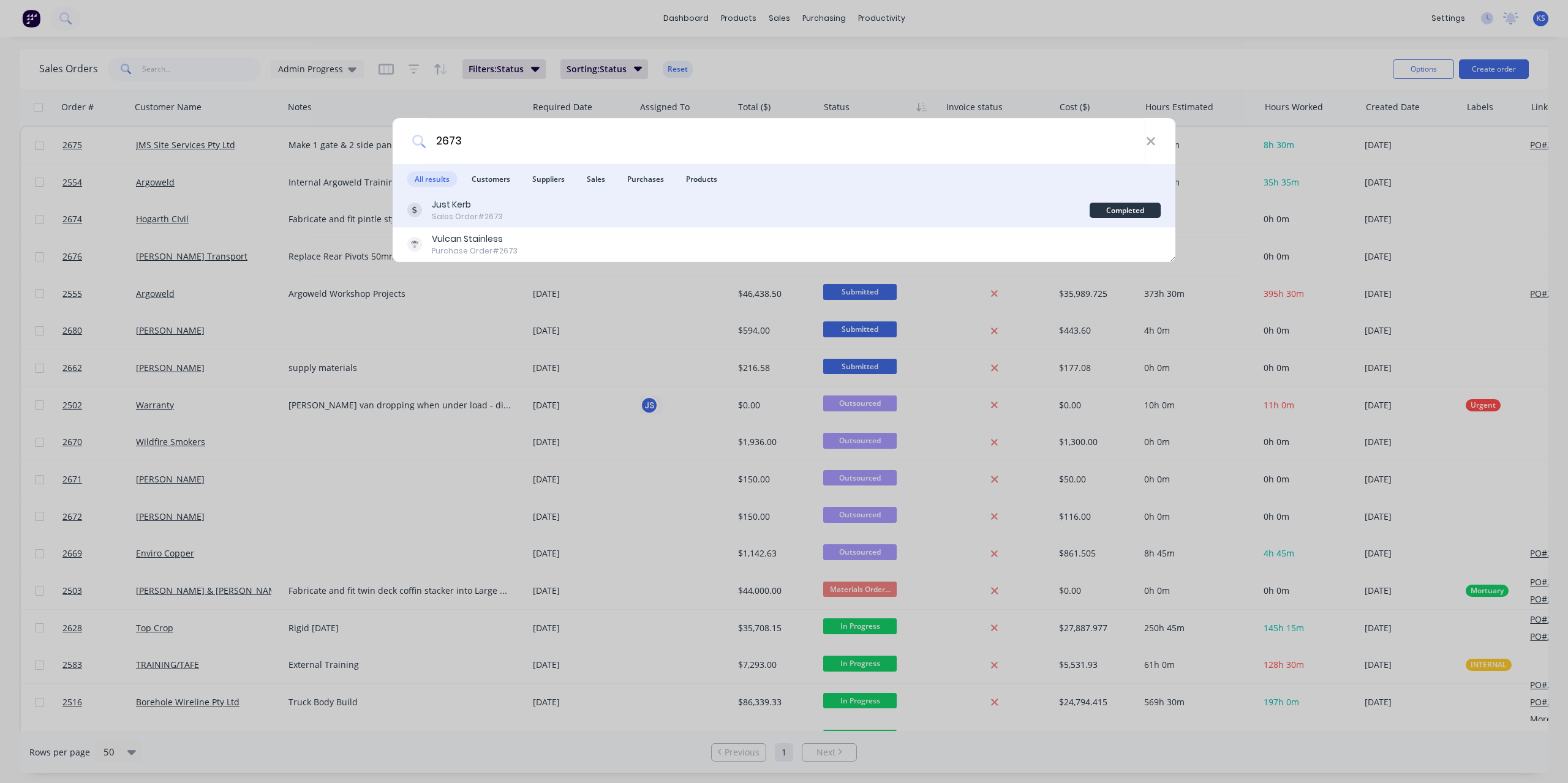
click at [452, 207] on div "Just Kerb" at bounding box center [467, 205] width 71 height 12
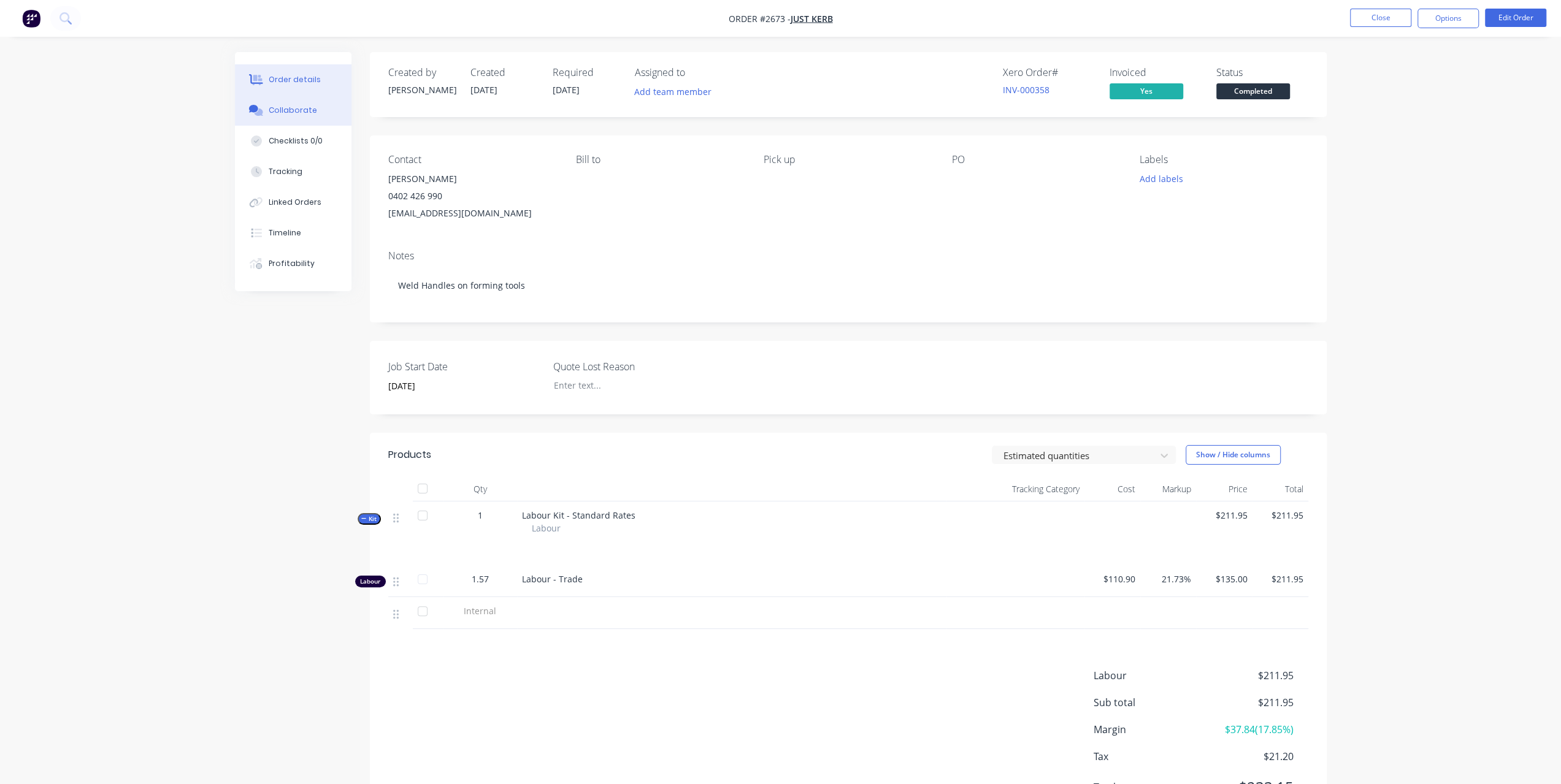
click at [274, 117] on button "Collaborate" at bounding box center [292, 110] width 116 height 30
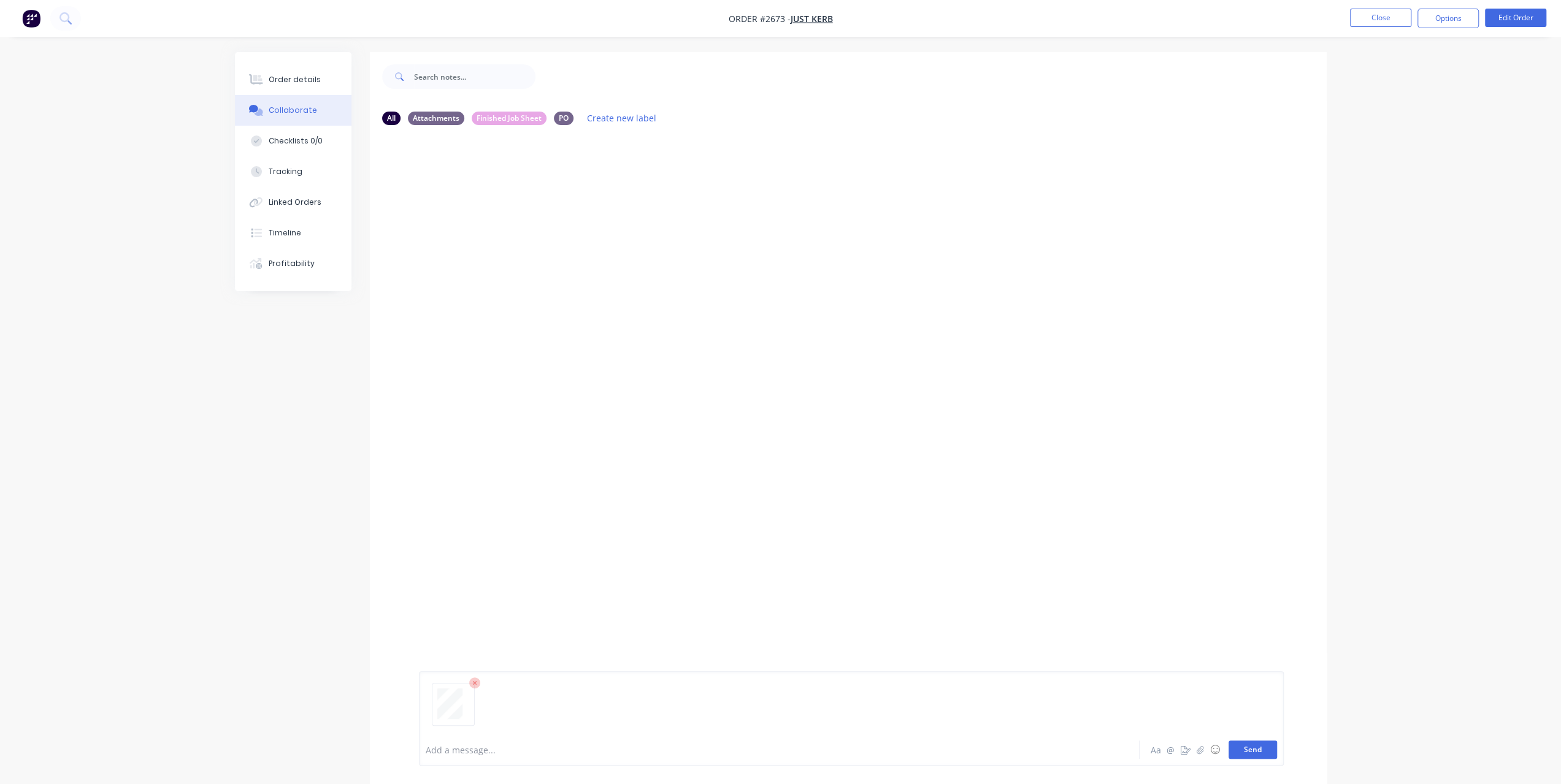
click at [1269, 756] on button "Send" at bounding box center [1252, 750] width 48 height 19
click at [295, 76] on div "Order details" at bounding box center [295, 80] width 52 height 11
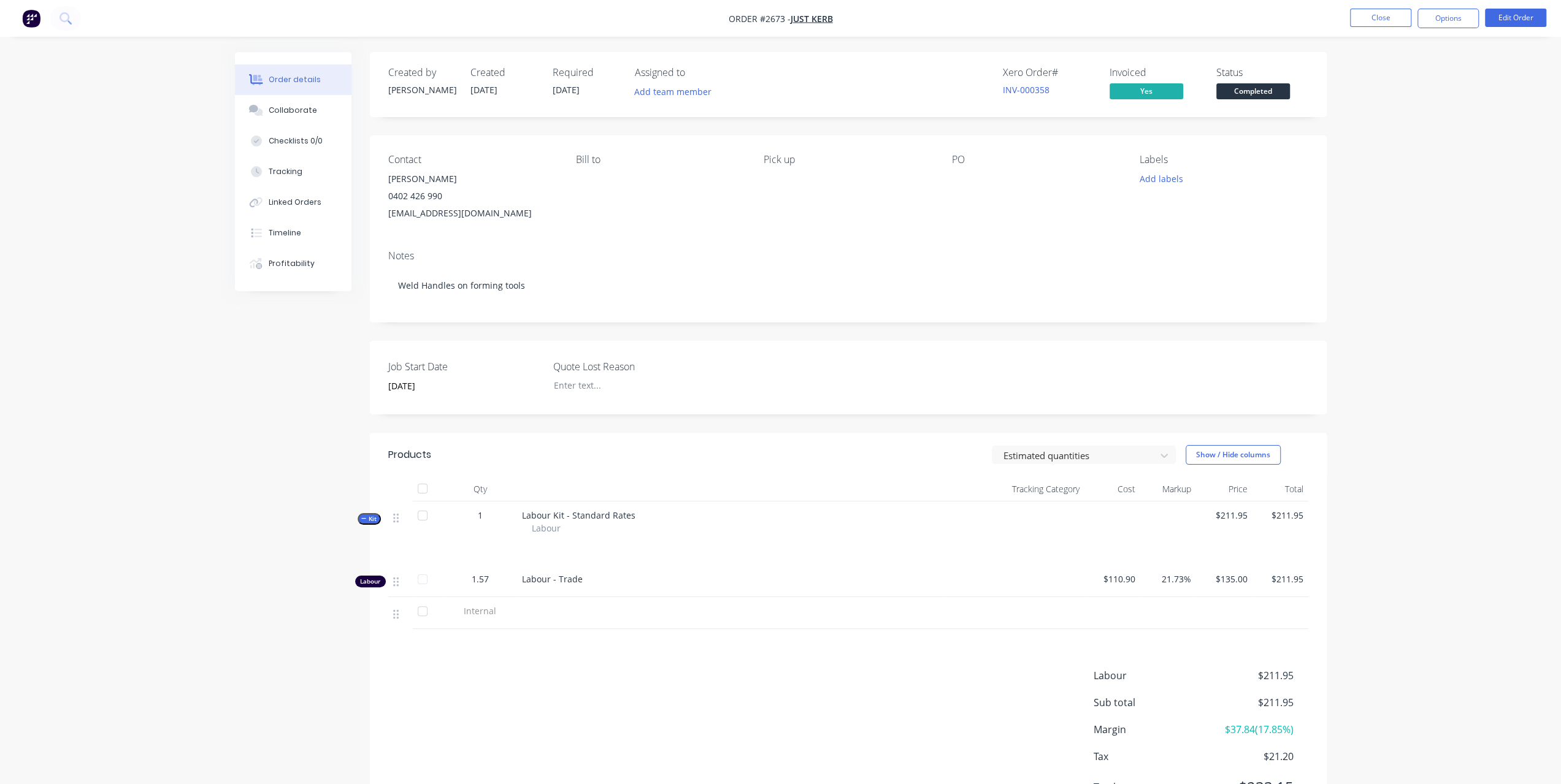
click at [1240, 90] on span "Completed" at bounding box center [1253, 91] width 73 height 16
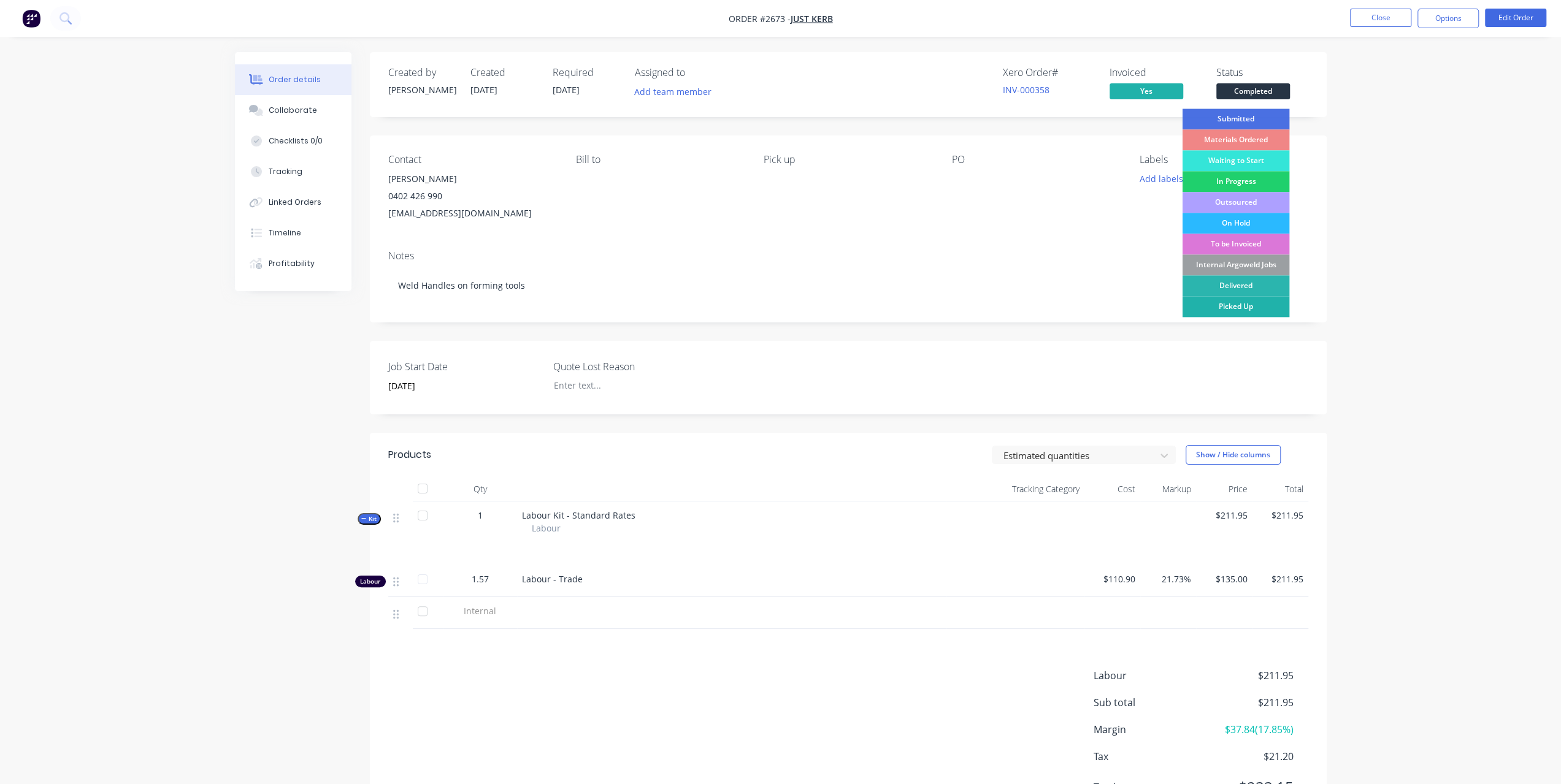
click at [1216, 304] on div "Picked Up" at bounding box center [1235, 306] width 107 height 21
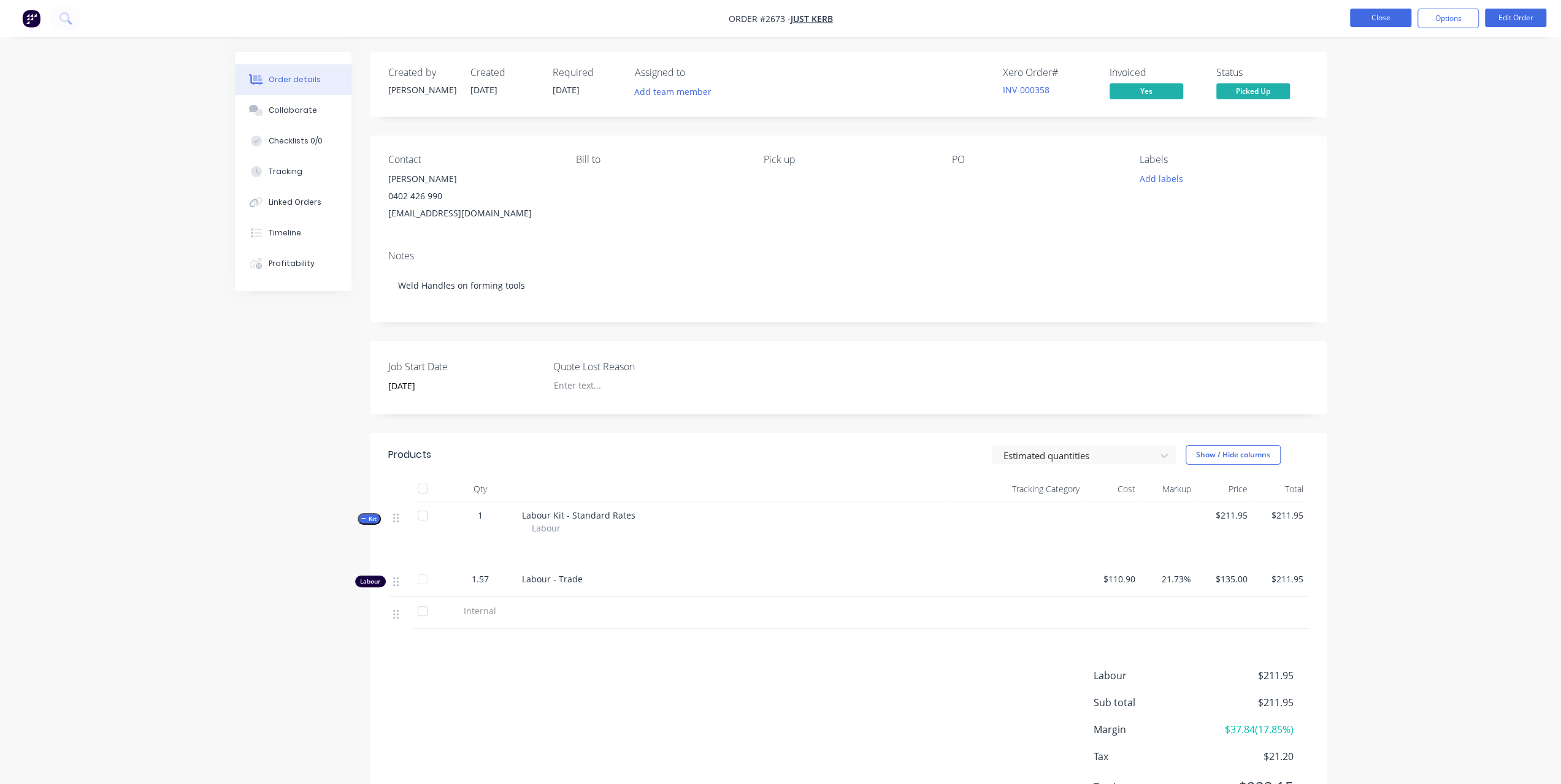
click at [1379, 19] on button "Close" at bounding box center [1380, 18] width 61 height 19
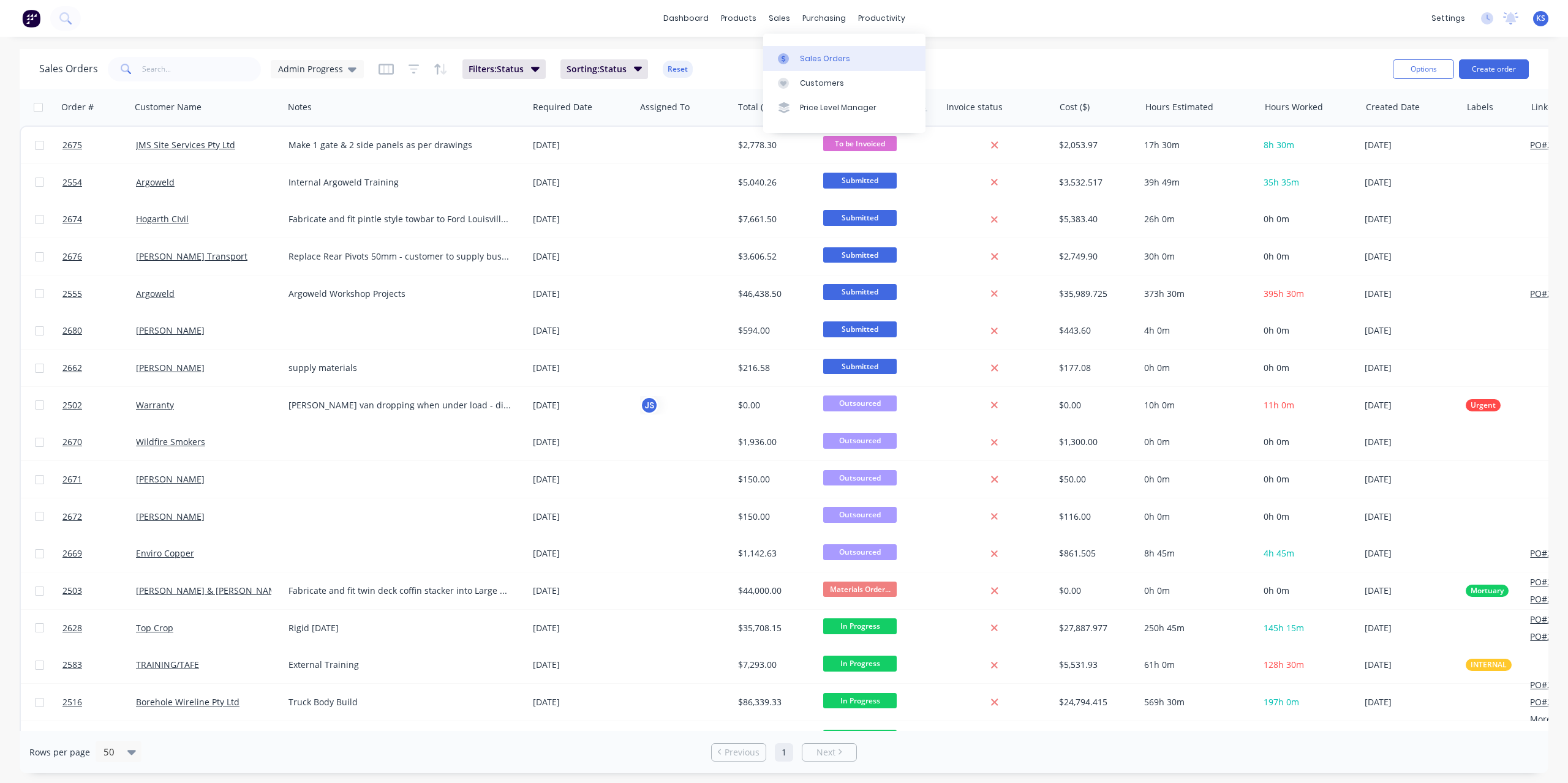
click at [822, 58] on div "Sales Orders" at bounding box center [825, 59] width 50 height 11
click at [73, 23] on button at bounding box center [65, 18] width 30 height 24
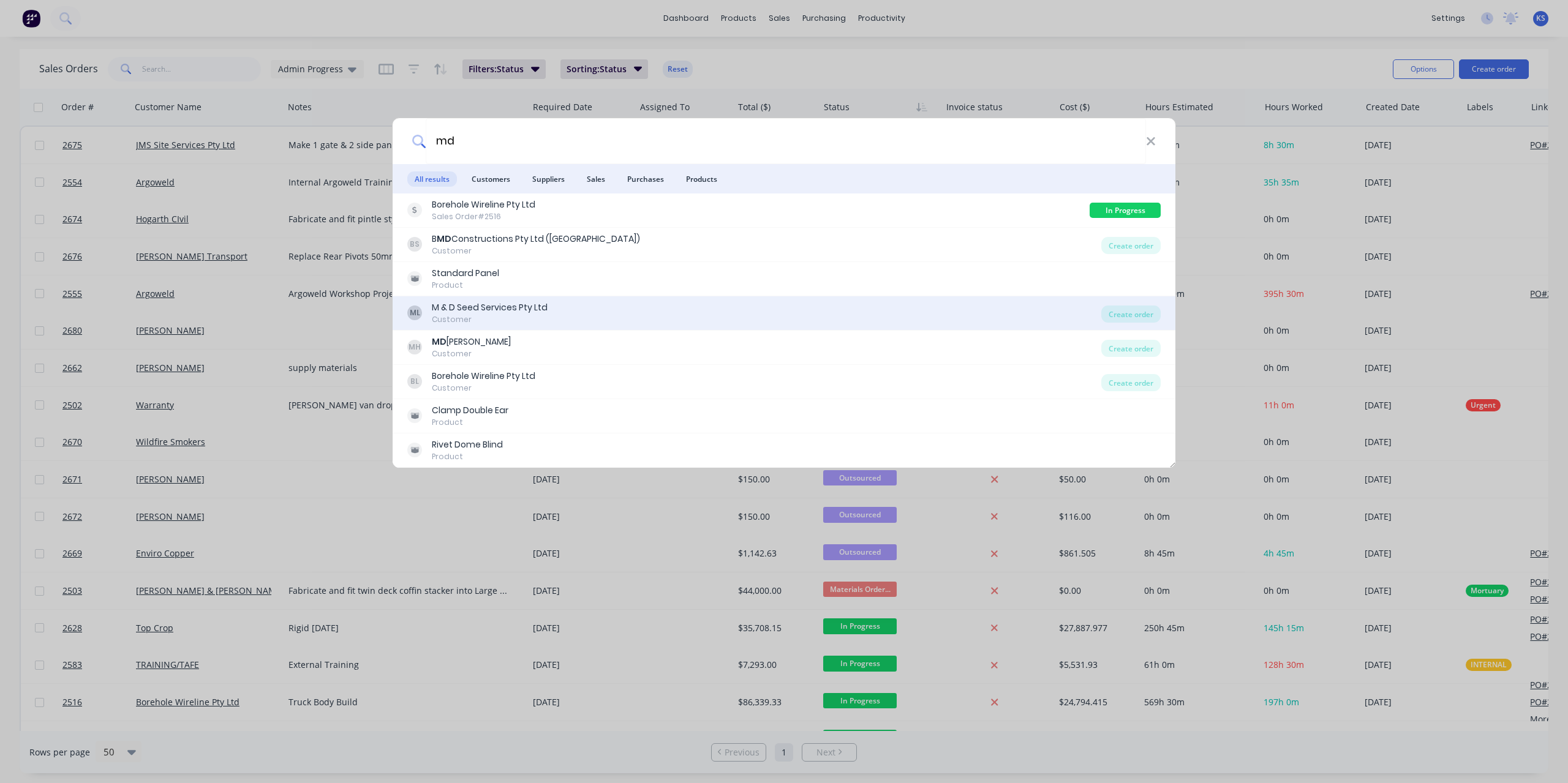
type input "md"
click at [480, 305] on div "M & D Seed Services Pty Ltd" at bounding box center [490, 308] width 116 height 12
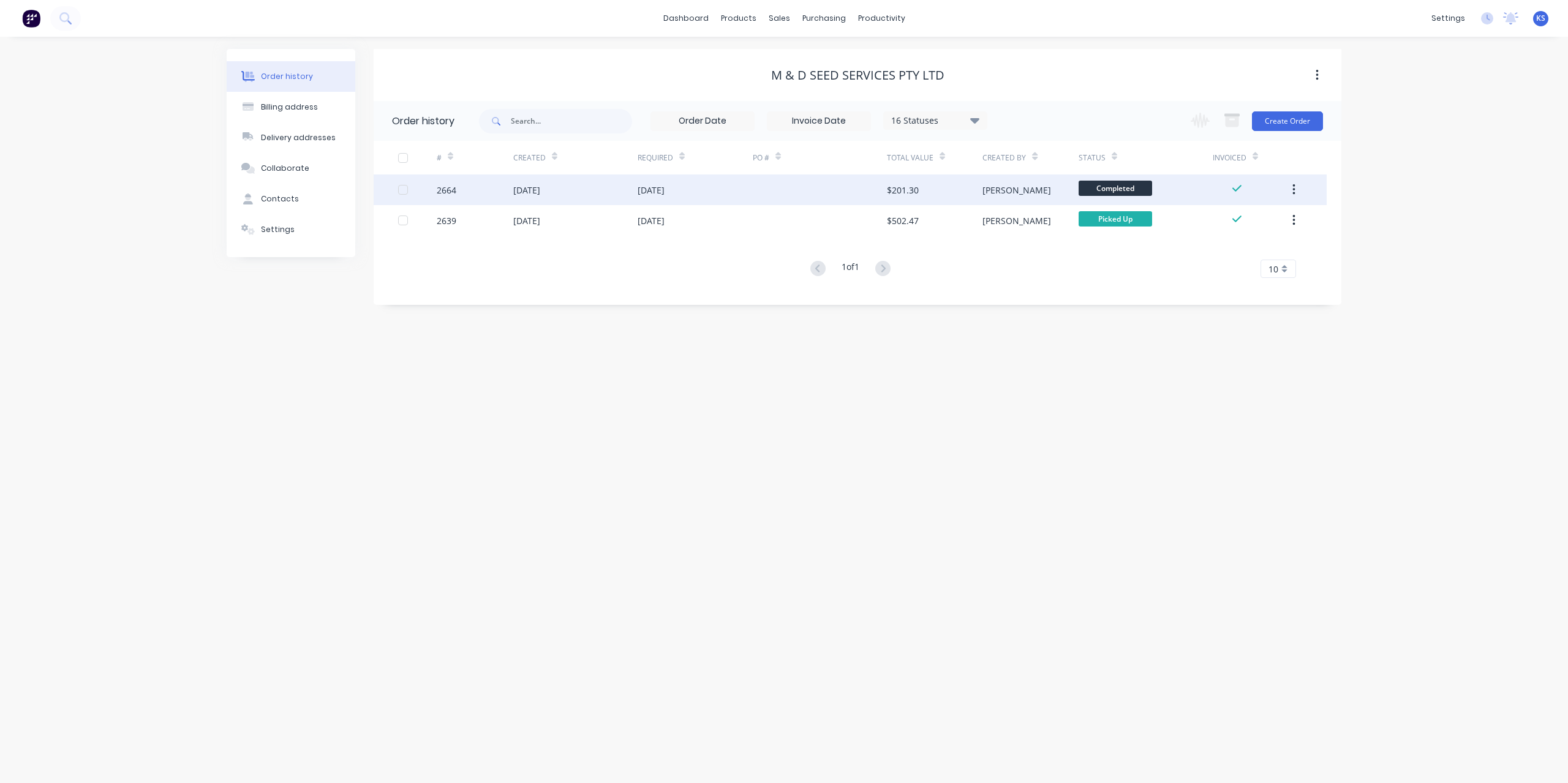
click at [540, 190] on div "[DATE]" at bounding box center [526, 190] width 27 height 12
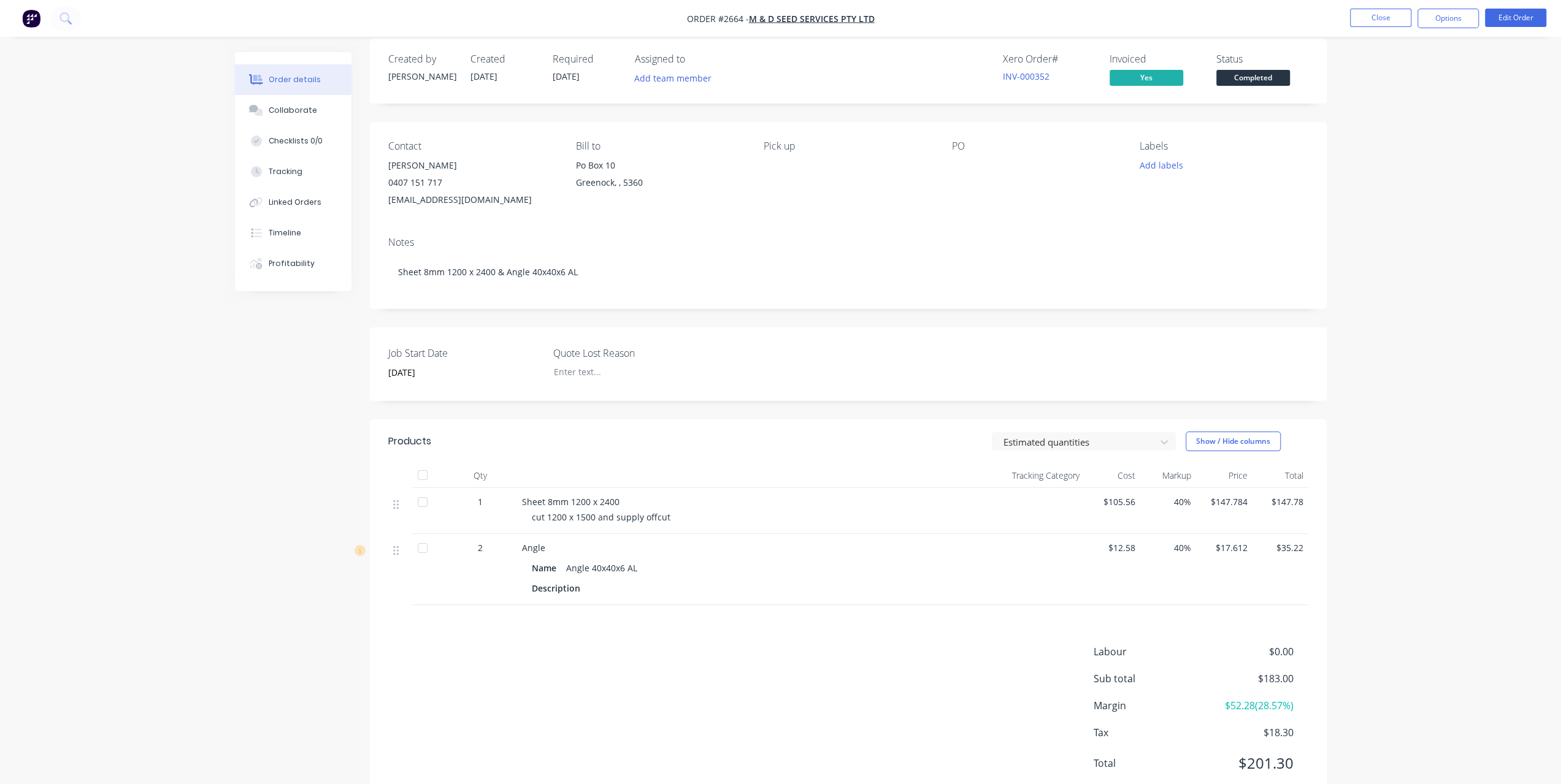
scroll to position [52, 0]
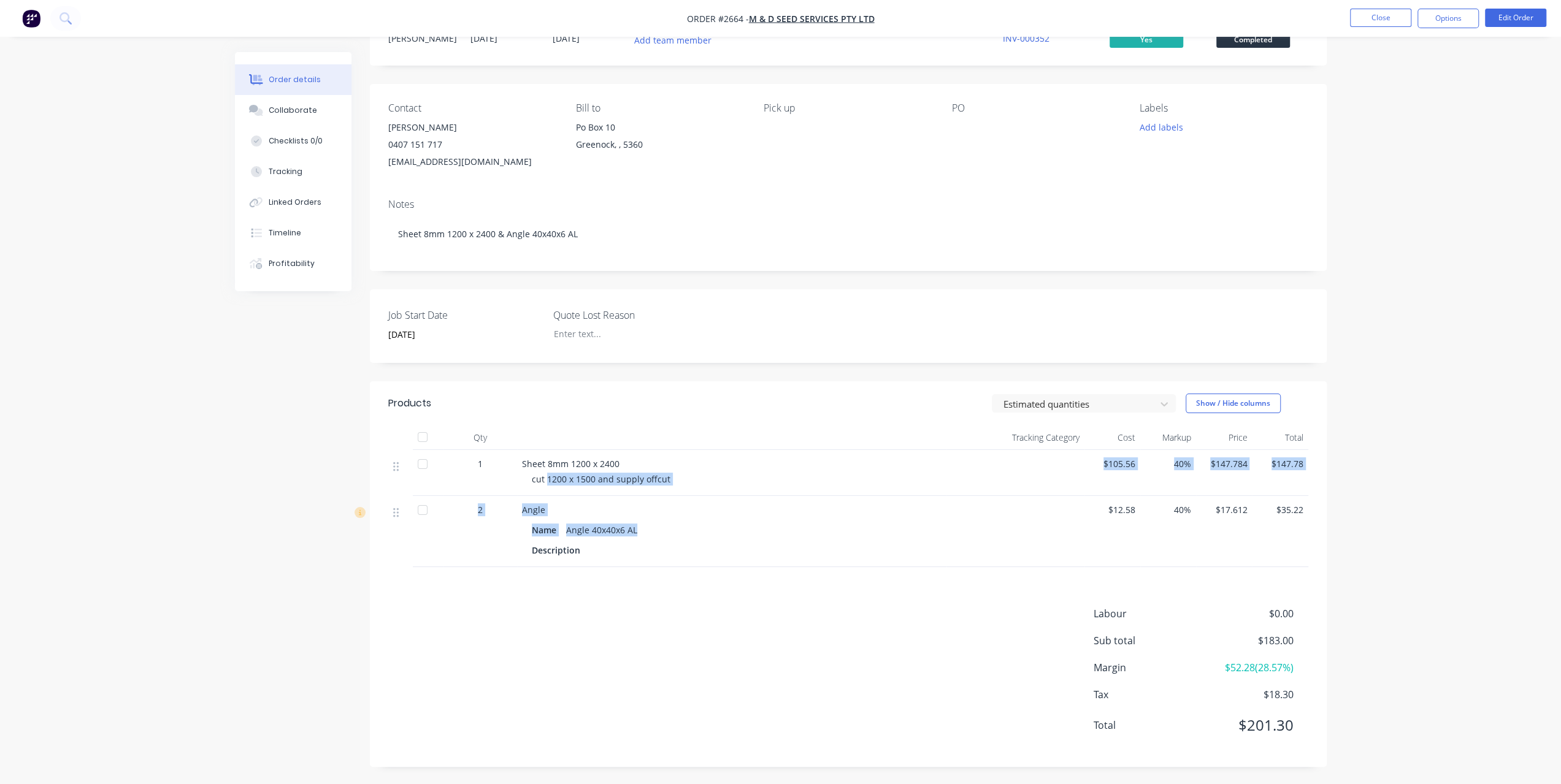
drag, startPoint x: 548, startPoint y: 481, endPoint x: 787, endPoint y: 520, distance: 242.2
click at [787, 520] on div "1 Sheet 8mm 1200 x 2400 cut 1200 x 1500 and supply offcut $105.56 40% $147.784 …" at bounding box center [848, 509] width 920 height 117
click at [667, 477] on div "cut 1200 x 1500 and supply offcut" at bounding box center [736, 479] width 410 height 13
